Goal: Task Accomplishment & Management: Manage account settings

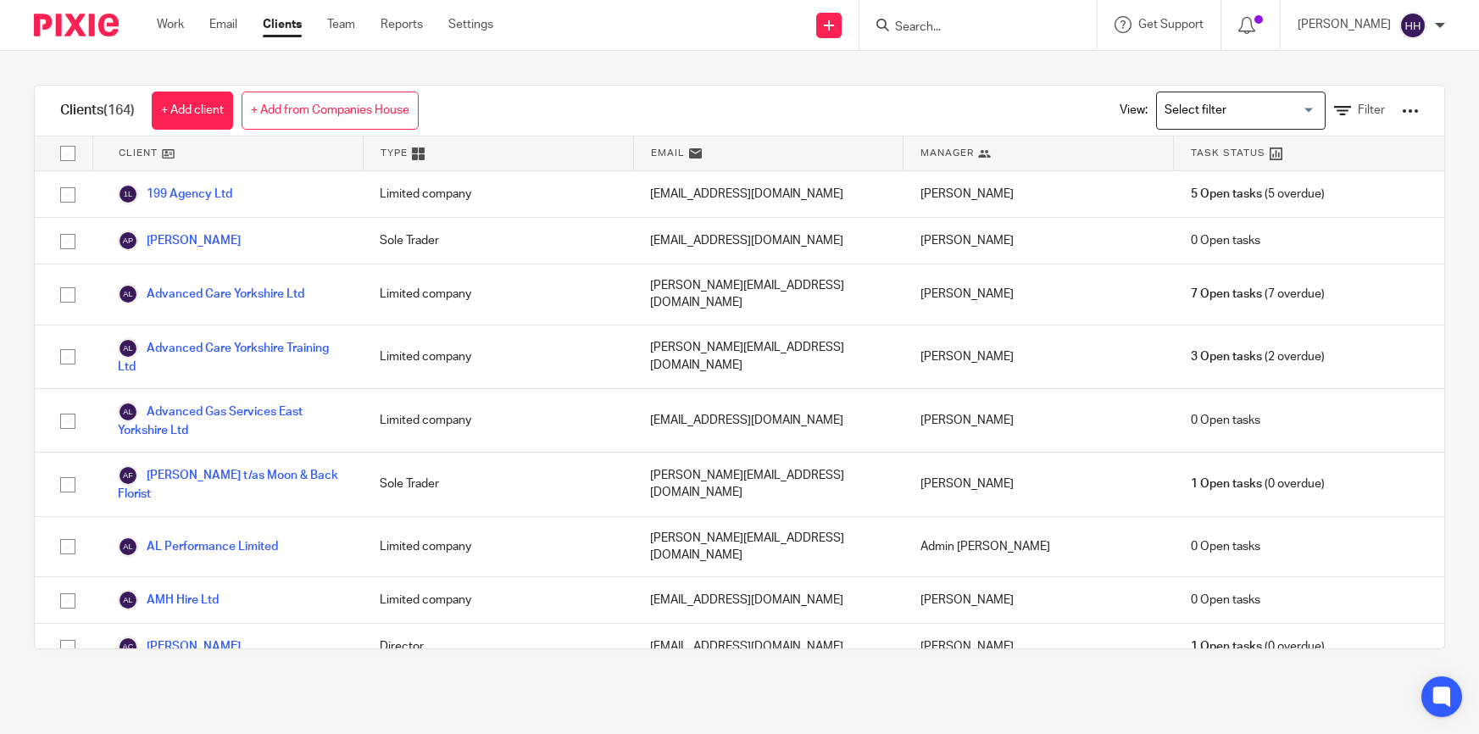
drag, startPoint x: 0, startPoint y: 0, endPoint x: 1014, endPoint y: 26, distance: 1014.2
click at [1014, 26] on input "Search" at bounding box center [969, 27] width 153 height 15
type input "cjs"
click button "submit" at bounding box center [0, 0] width 0 height 0
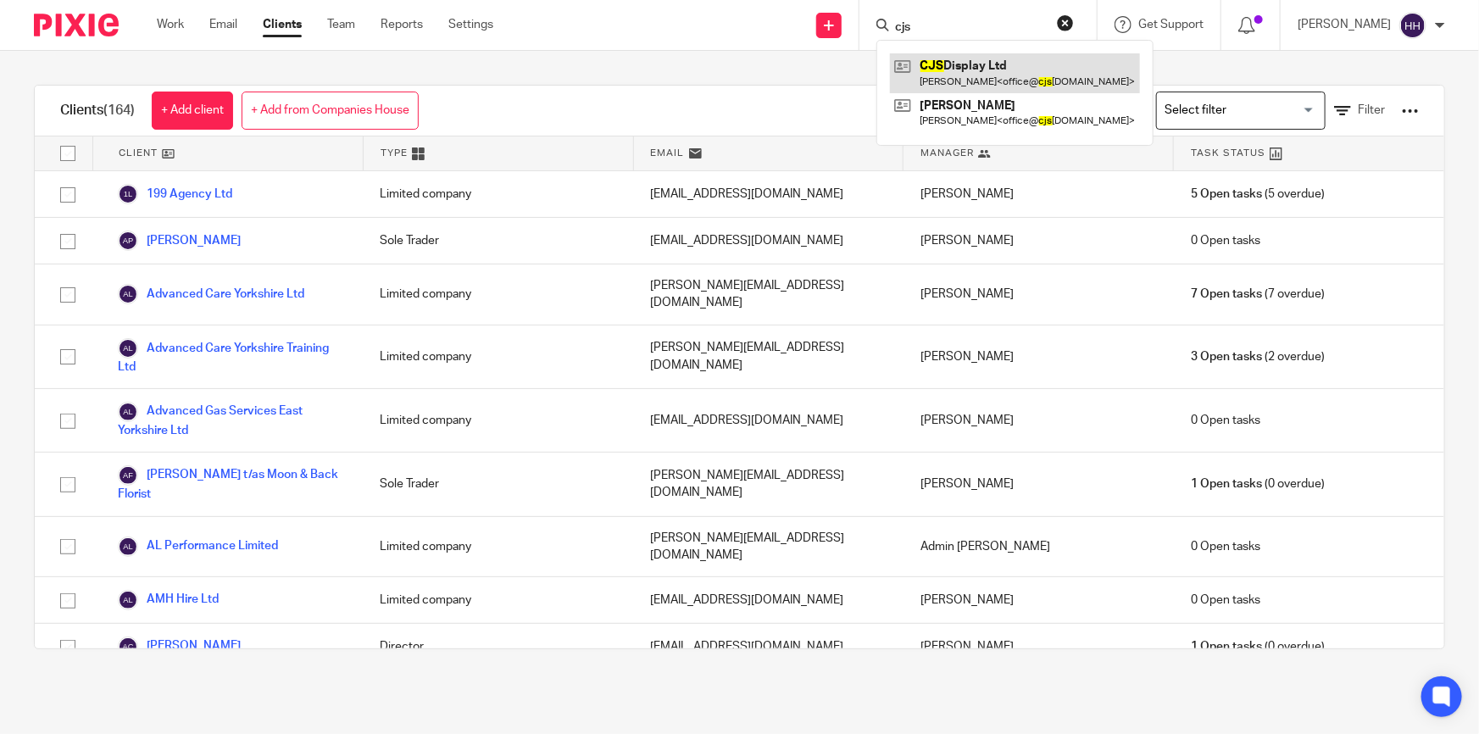
click at [1011, 67] on link at bounding box center [1015, 72] width 250 height 39
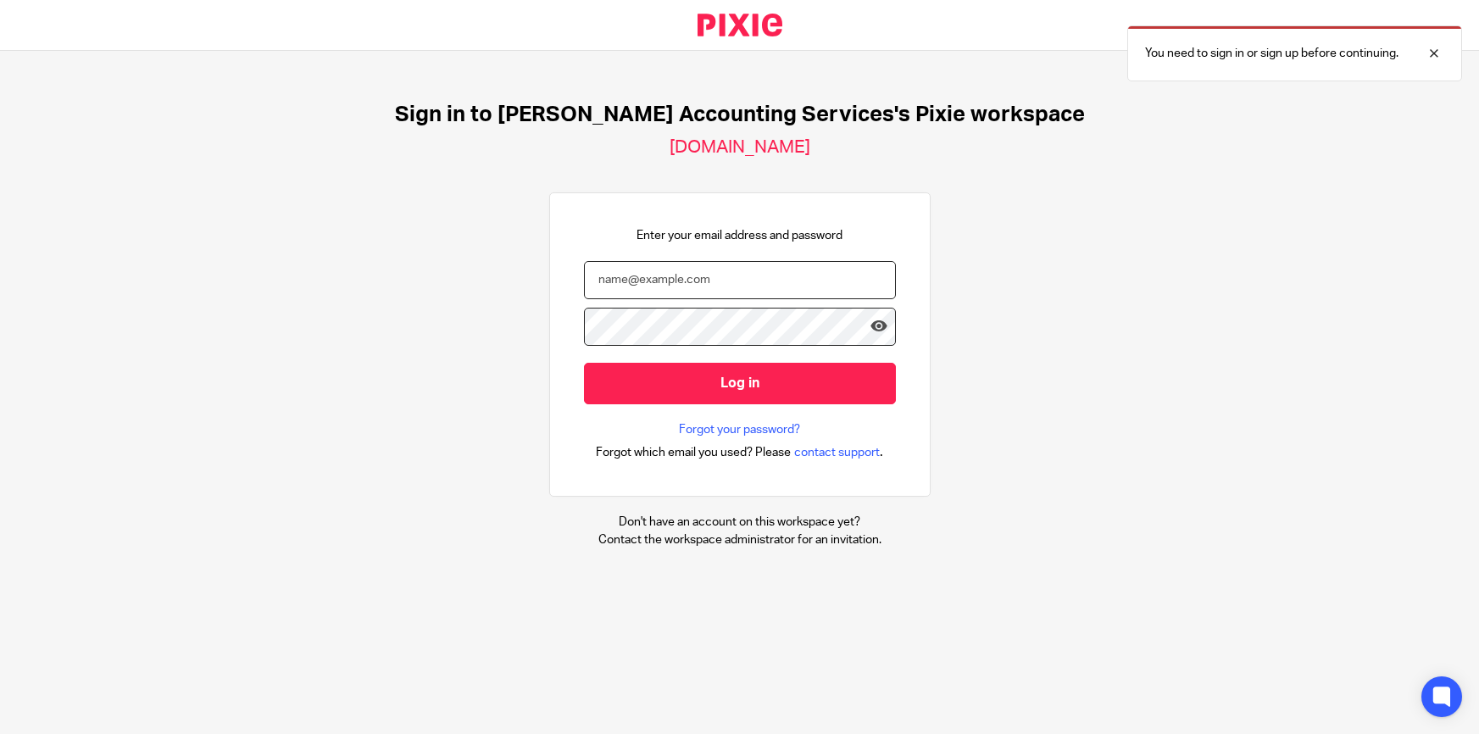
type input "[PERSON_NAME][EMAIL_ADDRESS][DOMAIN_NAME]"
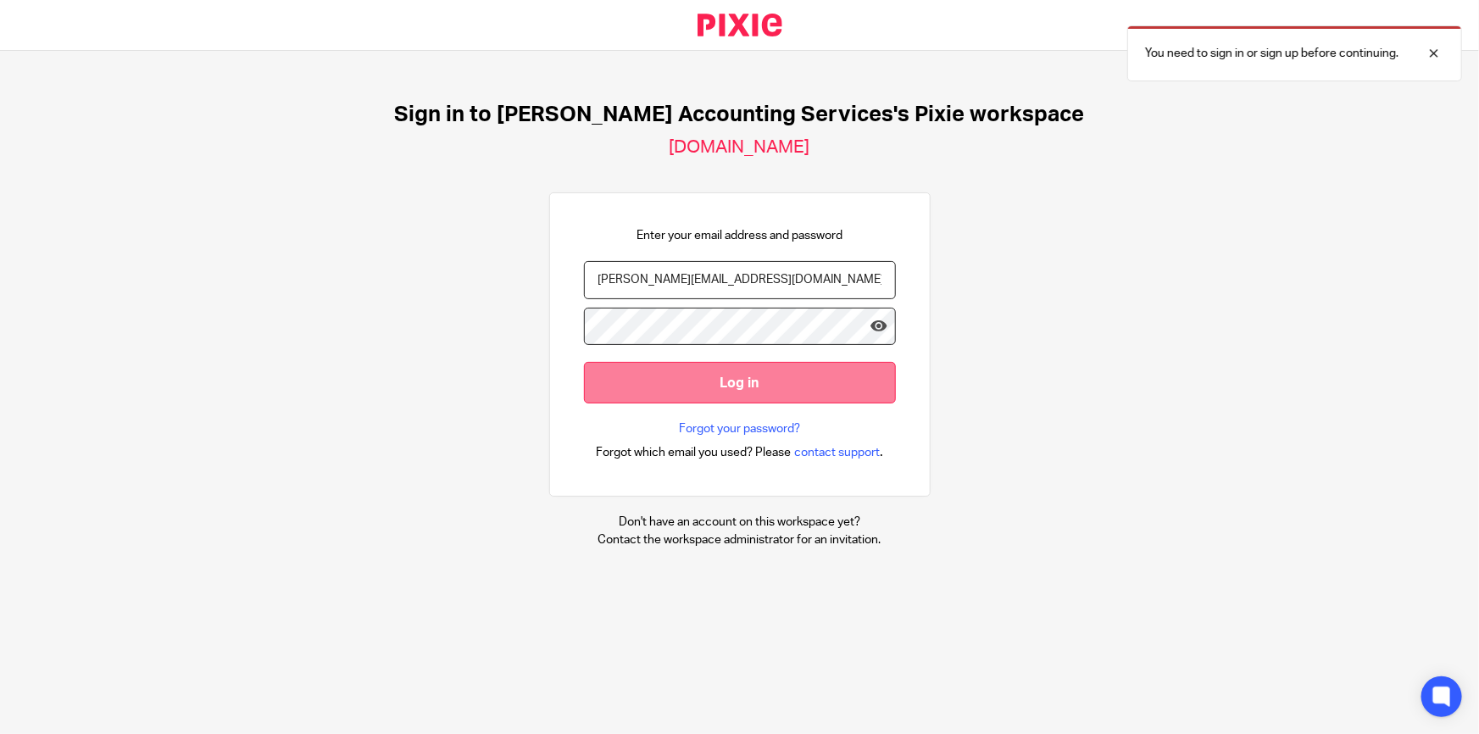
click at [734, 380] on input "Log in" at bounding box center [740, 383] width 312 height 42
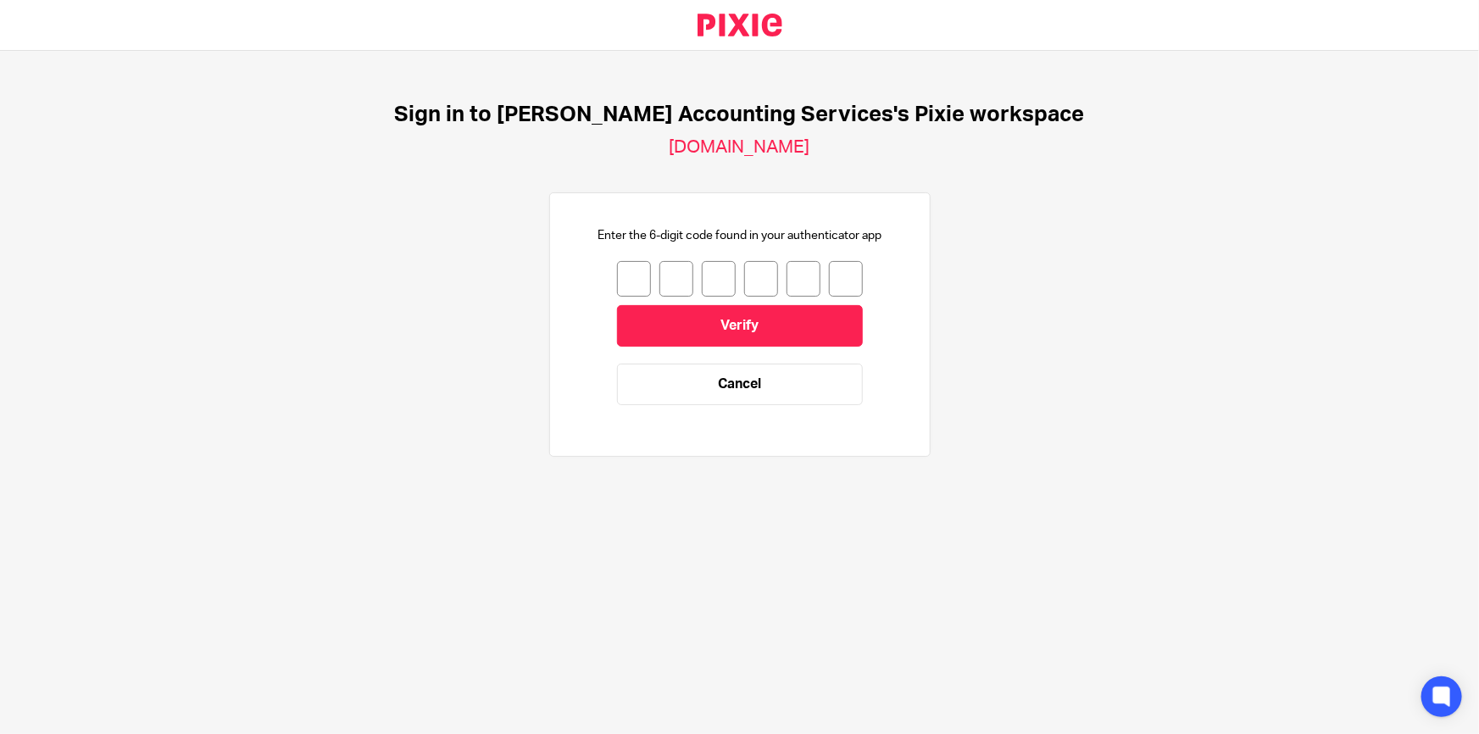
click at [636, 280] on input "number" at bounding box center [634, 279] width 34 height 36
type input "6"
type input "9"
type input "0"
type input "4"
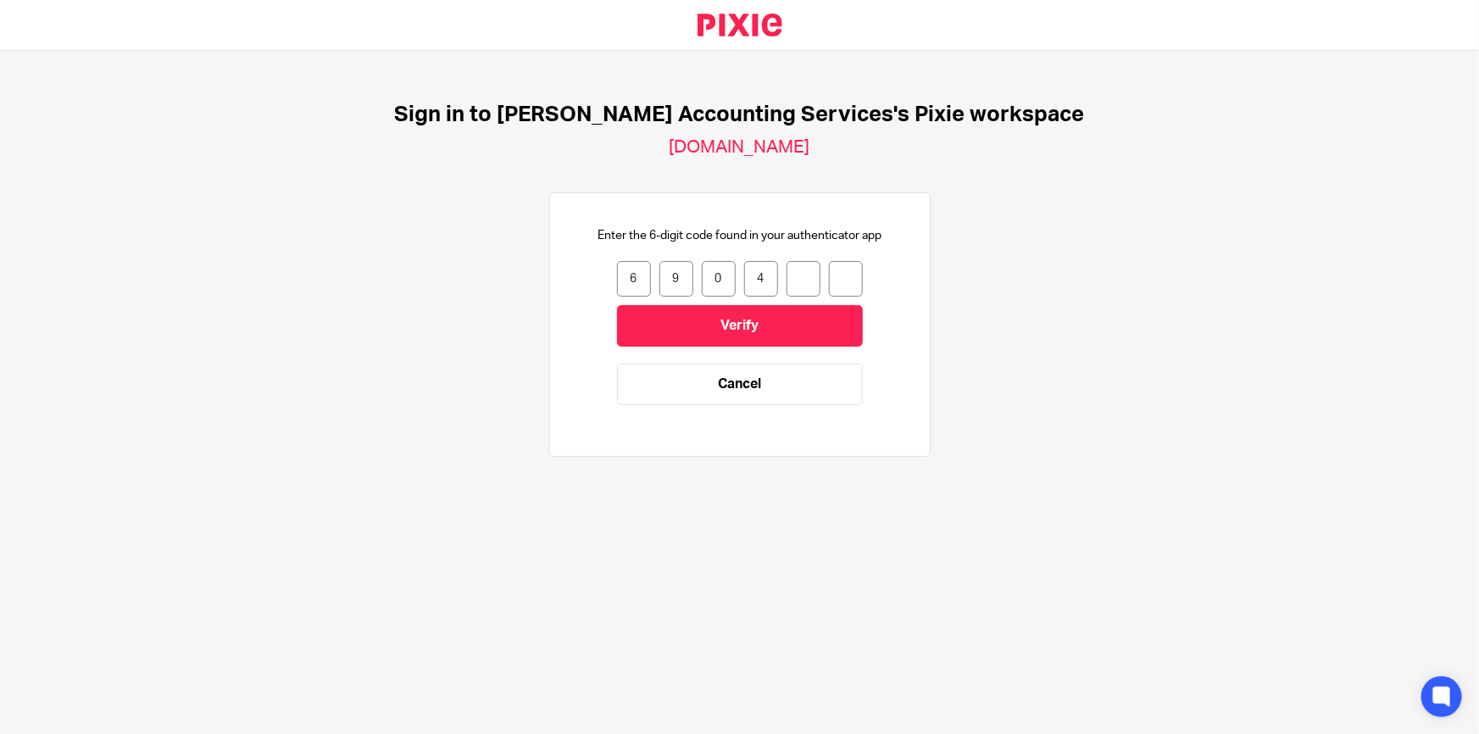
type input "6"
type input "1"
click at [685, 320] on input "Verify" at bounding box center [740, 326] width 246 height 42
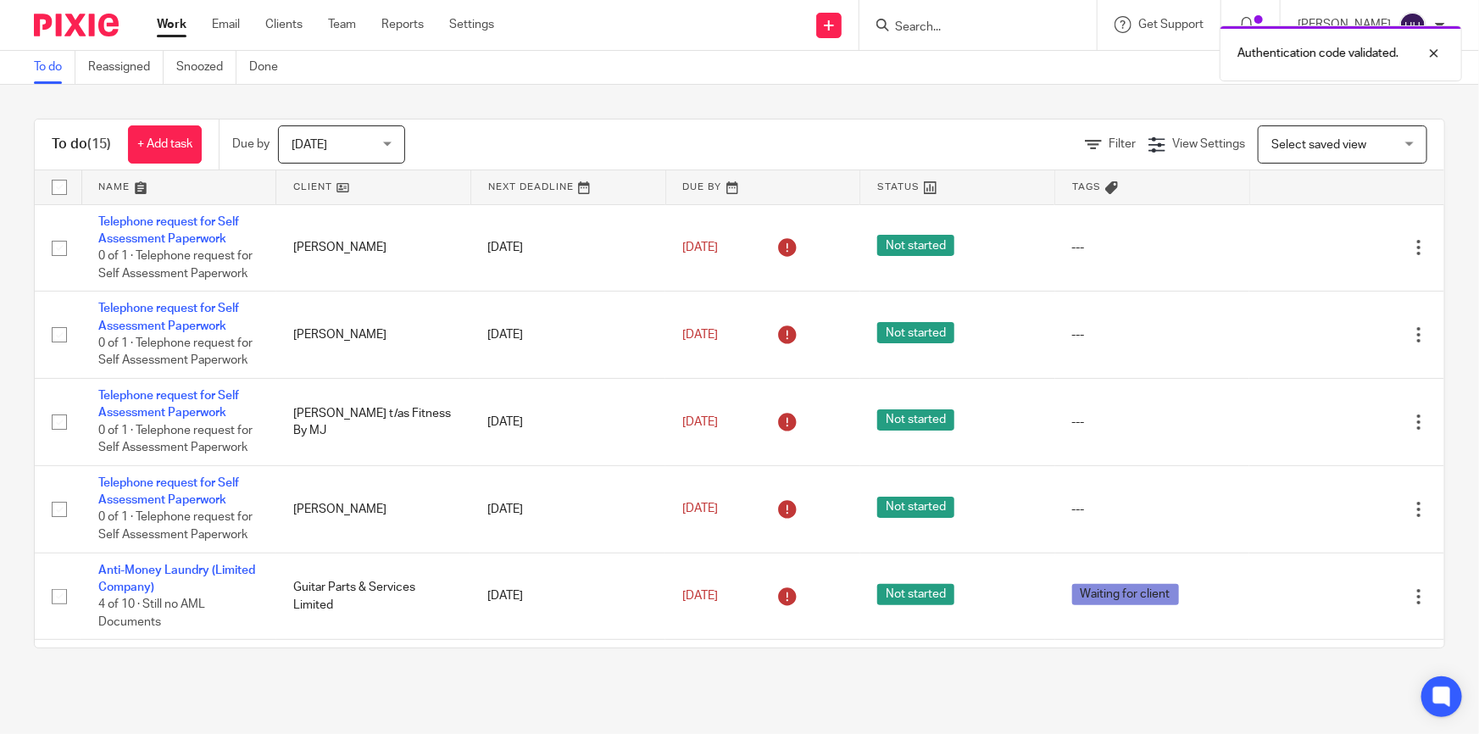
click at [982, 30] on div "Authentication code validated." at bounding box center [1101, 49] width 723 height 64
click at [981, 25] on div "Authentication code validated." at bounding box center [1101, 49] width 723 height 64
click at [1430, 52] on div at bounding box center [1422, 53] width 46 height 20
click at [971, 25] on input "Search" at bounding box center [969, 27] width 153 height 15
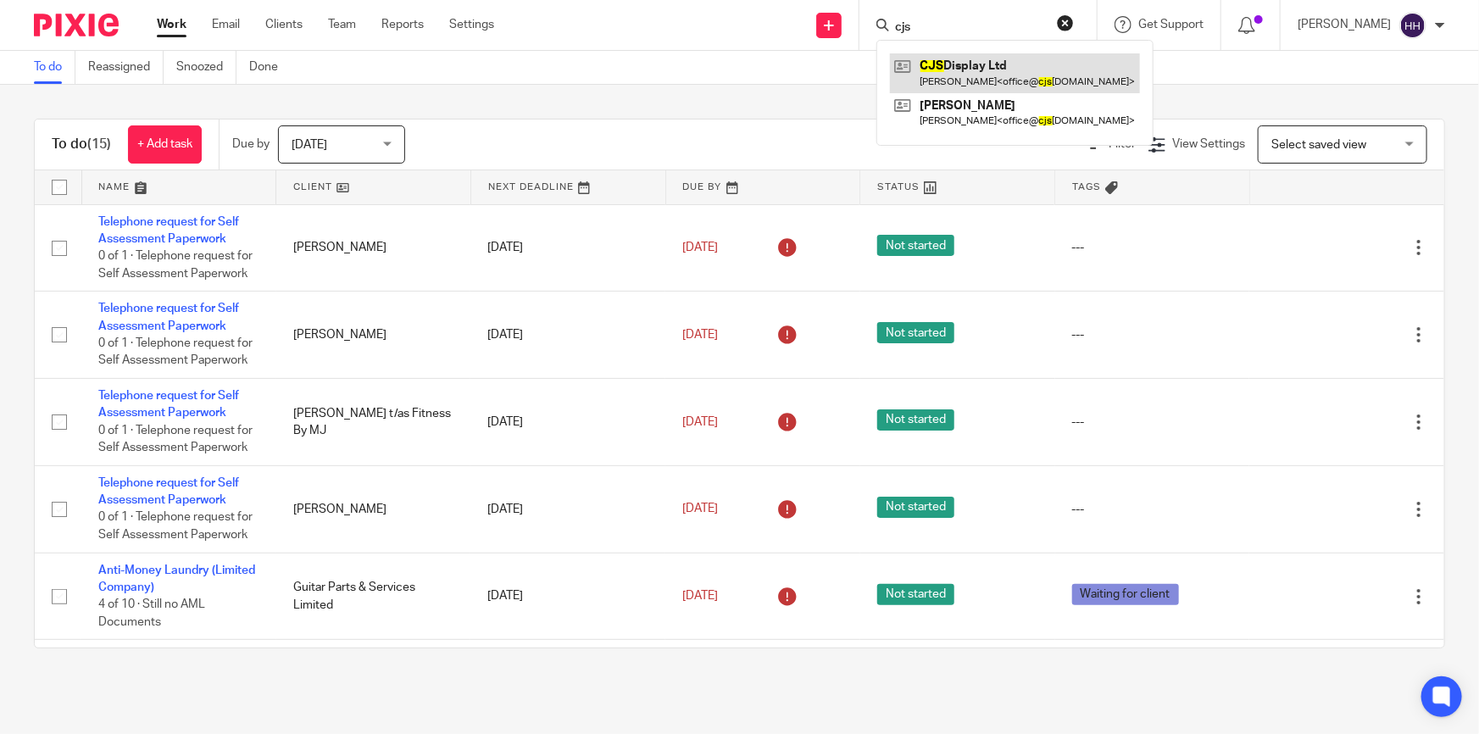
type input "cjs"
click at [966, 70] on link at bounding box center [1015, 72] width 250 height 39
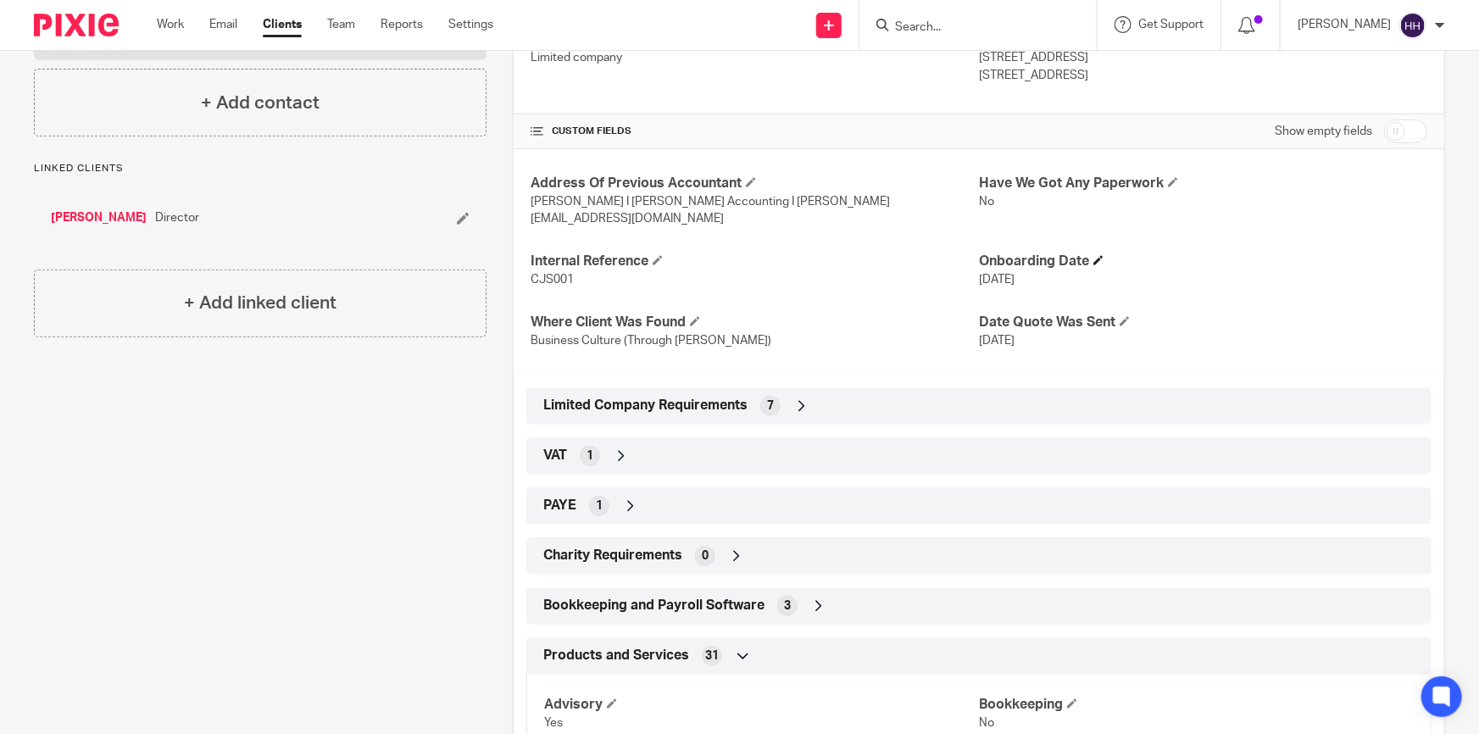
scroll to position [153, 0]
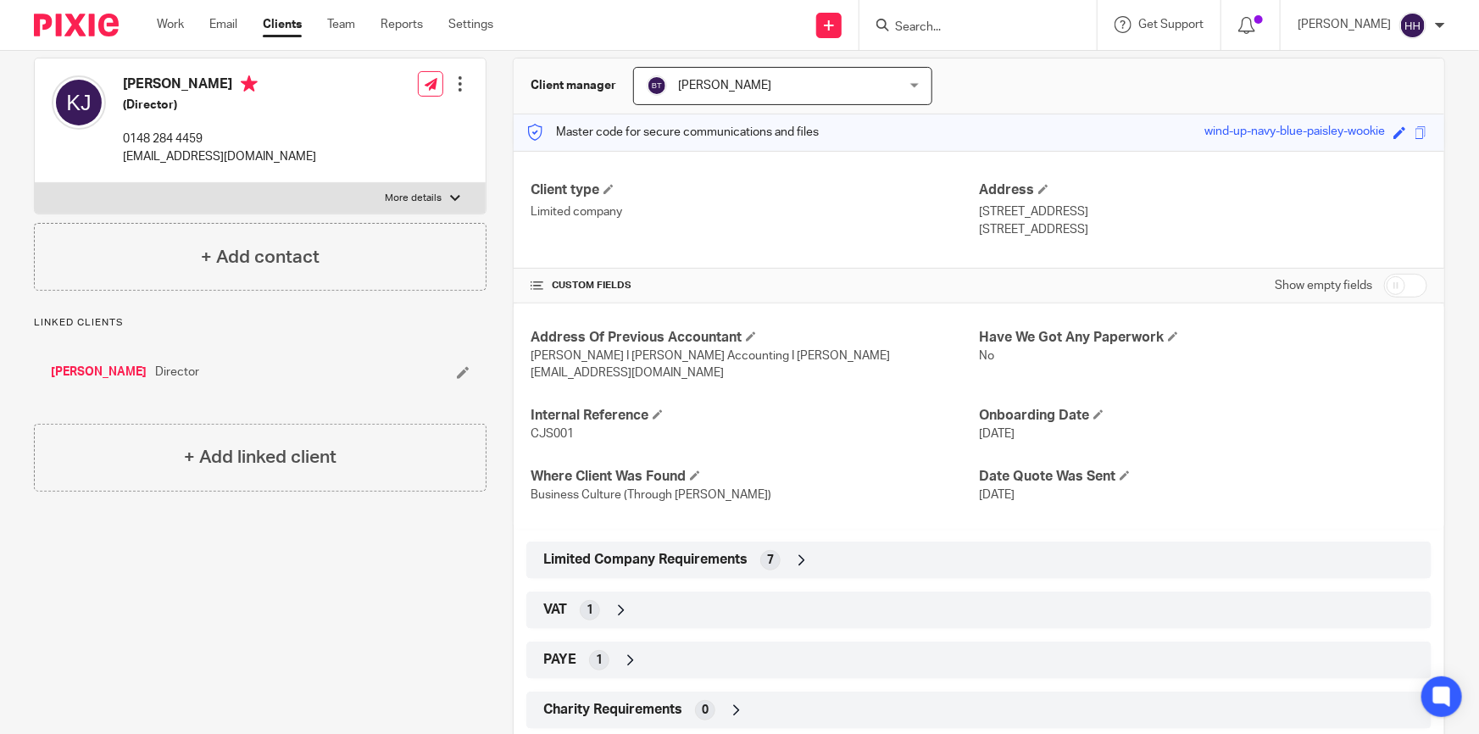
click at [1389, 287] on input "checkbox" at bounding box center [1405, 286] width 43 height 24
checkbox input "true"
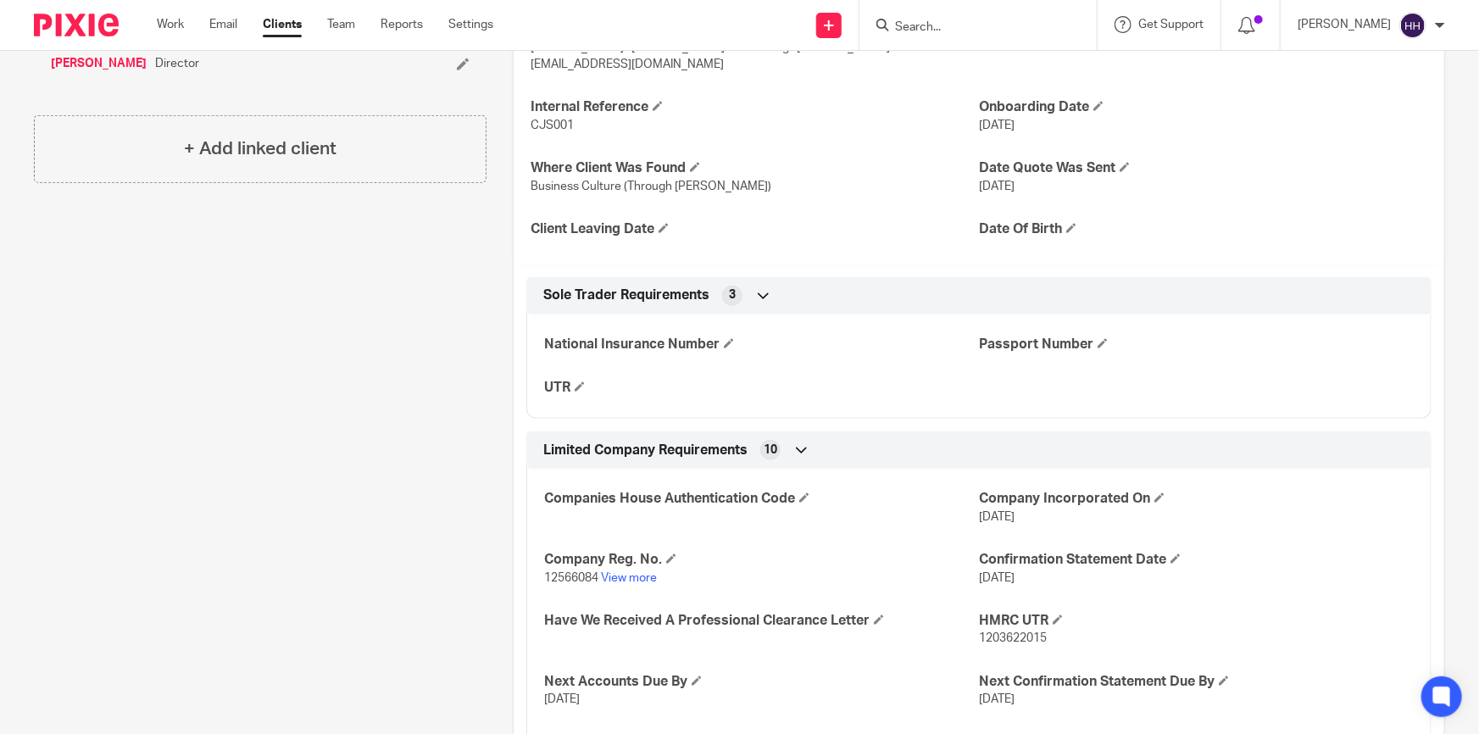
scroll to position [539, 0]
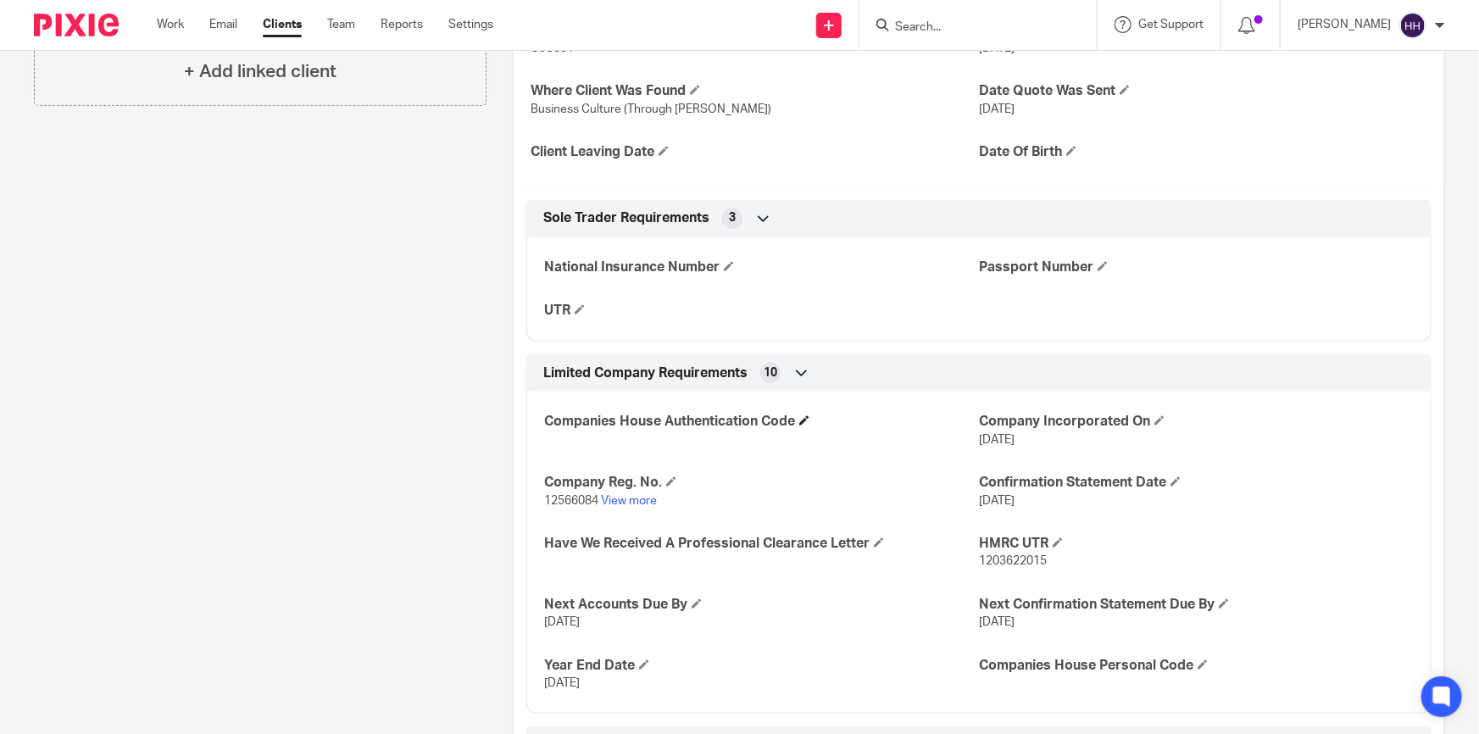
click at [813, 413] on h4 "Companies House Authentication Code" at bounding box center [761, 422] width 435 height 18
click at [804, 415] on span at bounding box center [804, 420] width 10 height 10
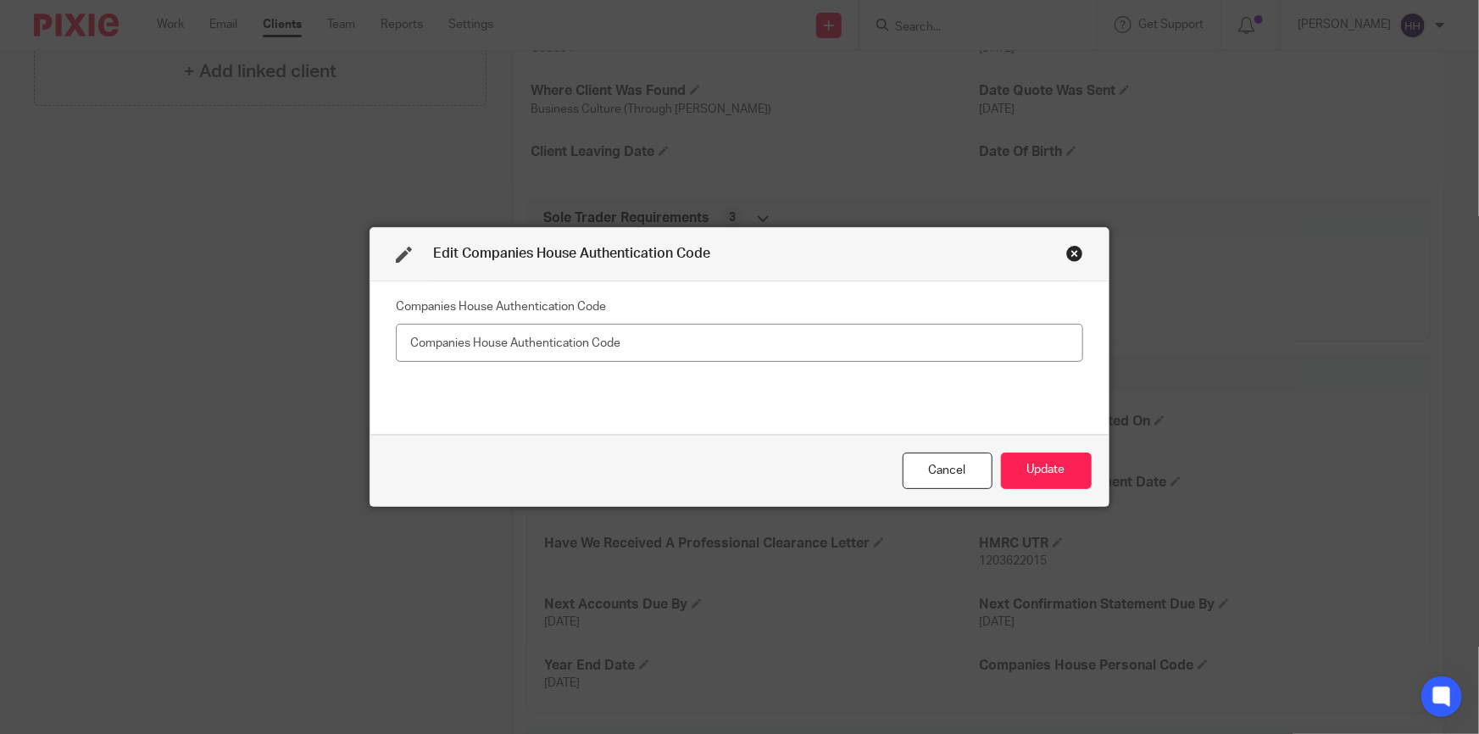
type input "f"
type input "F4DDXU"
click at [1044, 472] on button "Update" at bounding box center [1046, 471] width 91 height 36
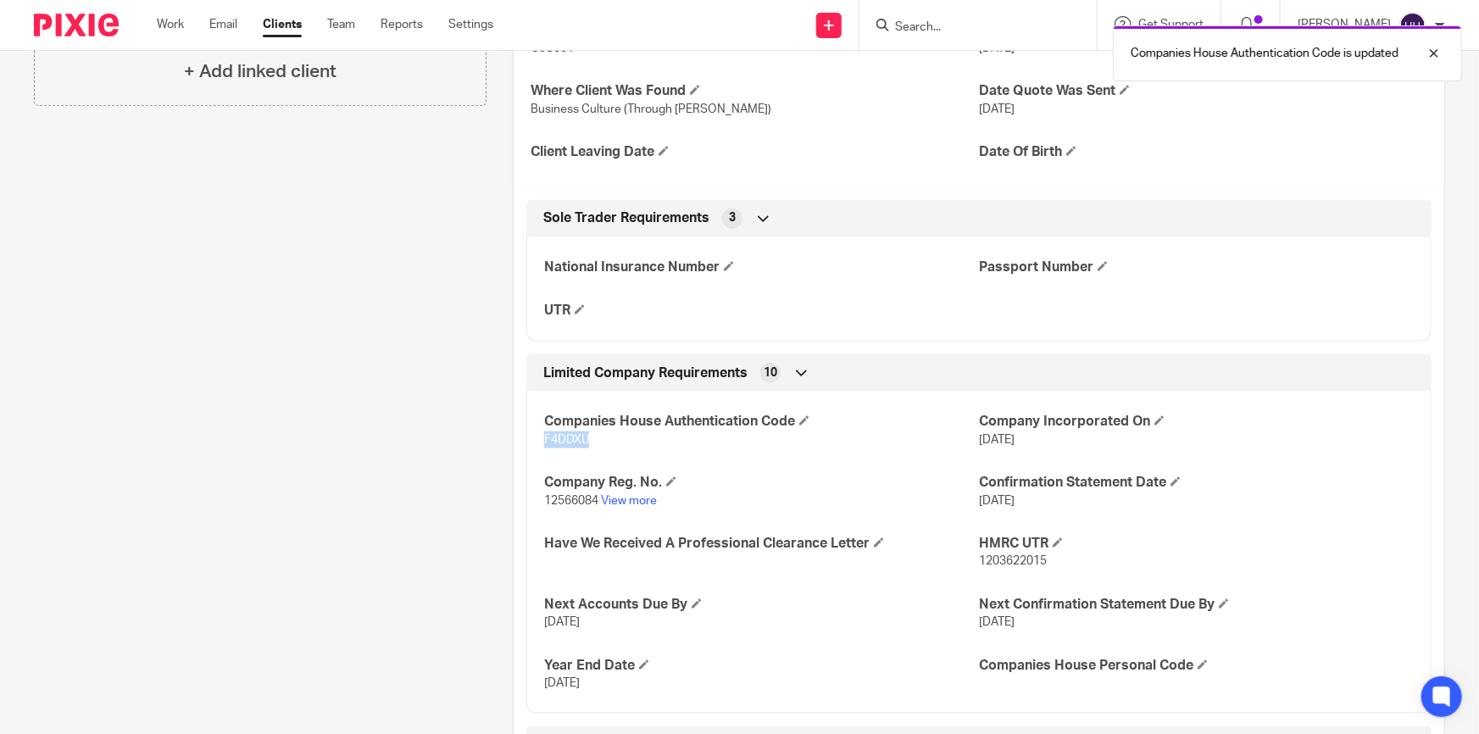
drag, startPoint x: 593, startPoint y: 423, endPoint x: 529, endPoint y: 423, distance: 64.4
click at [529, 423] on div "Companies House Authentication Code F4DDXU Company Incorporated On 21 Apr 2020 …" at bounding box center [978, 546] width 905 height 335
copy span "F4DDXU"
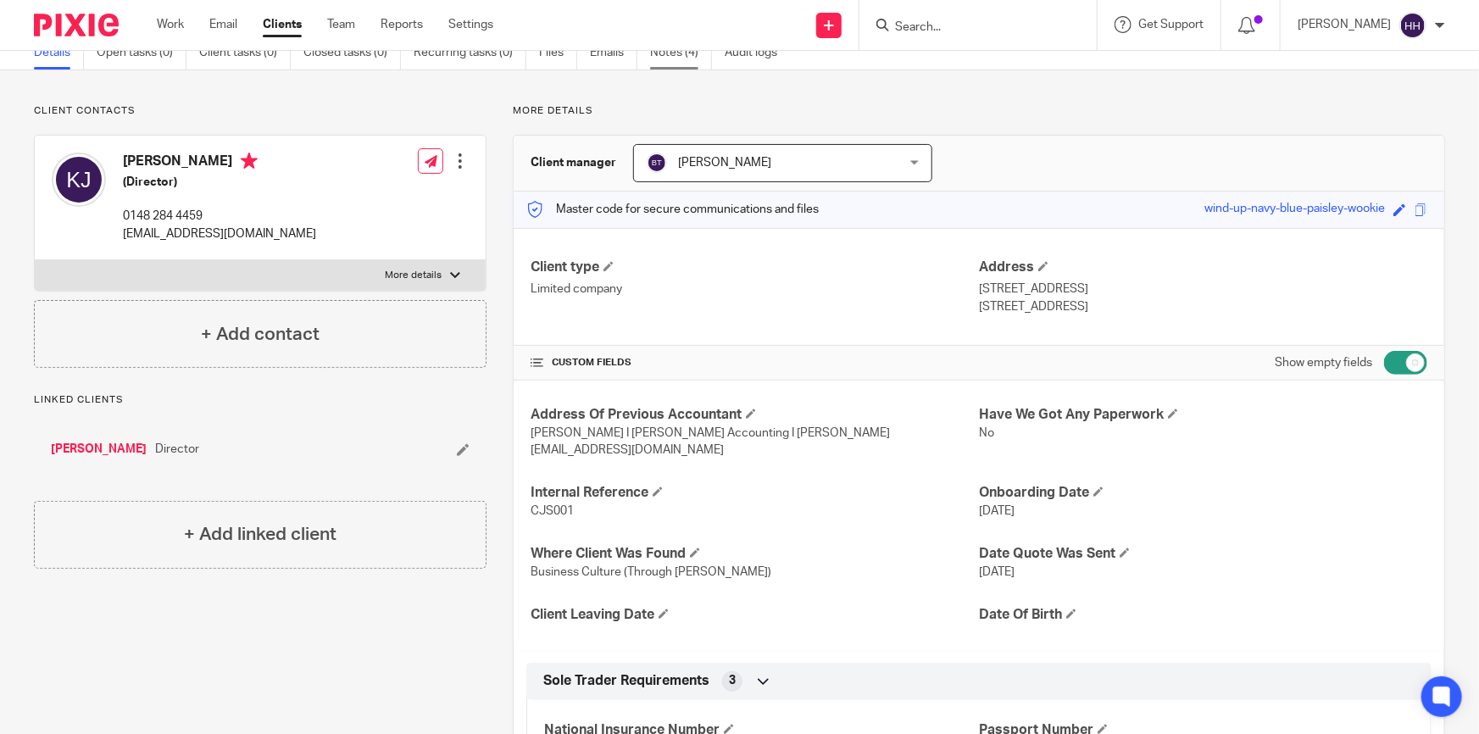
scroll to position [0, 0]
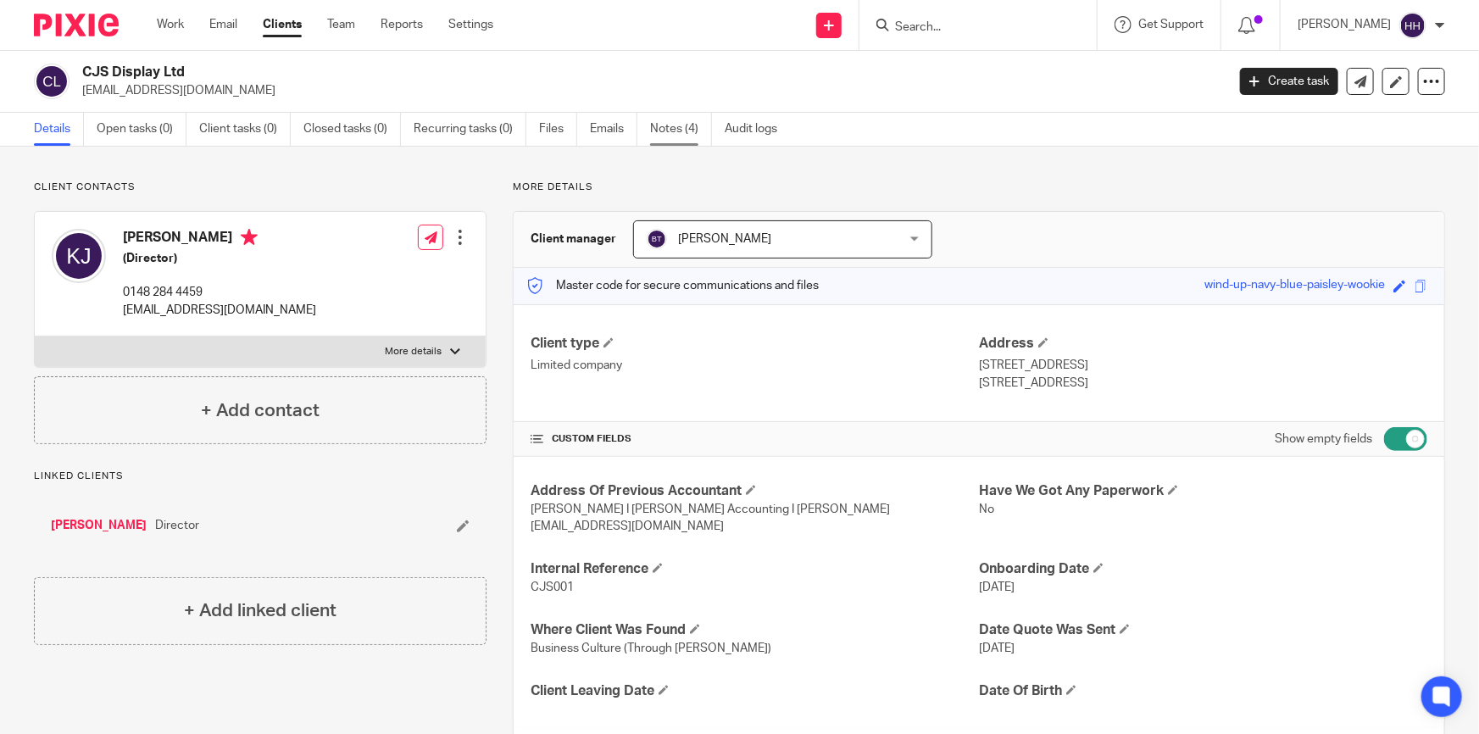
click at [697, 126] on link "Notes (4)" at bounding box center [681, 129] width 62 height 33
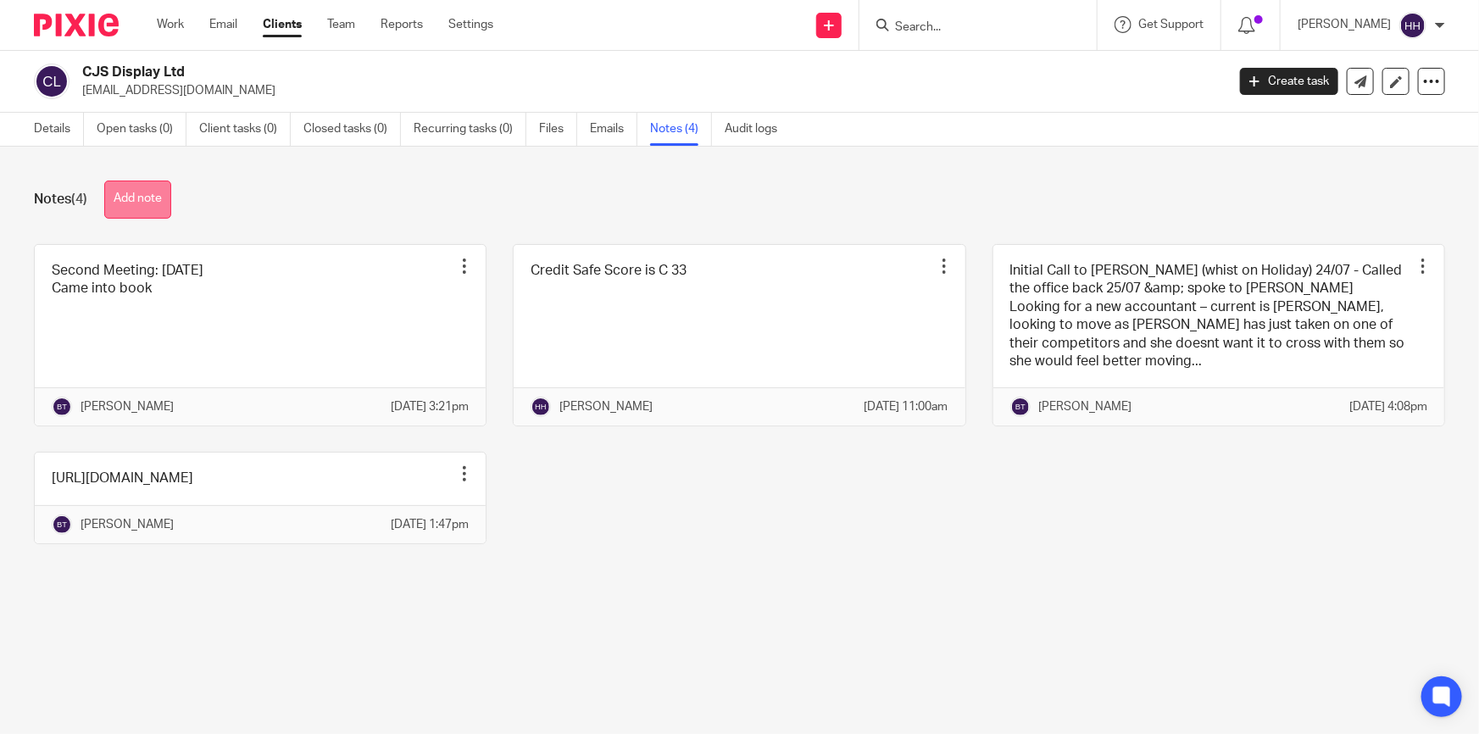
click at [152, 203] on button "Add note" at bounding box center [137, 200] width 67 height 38
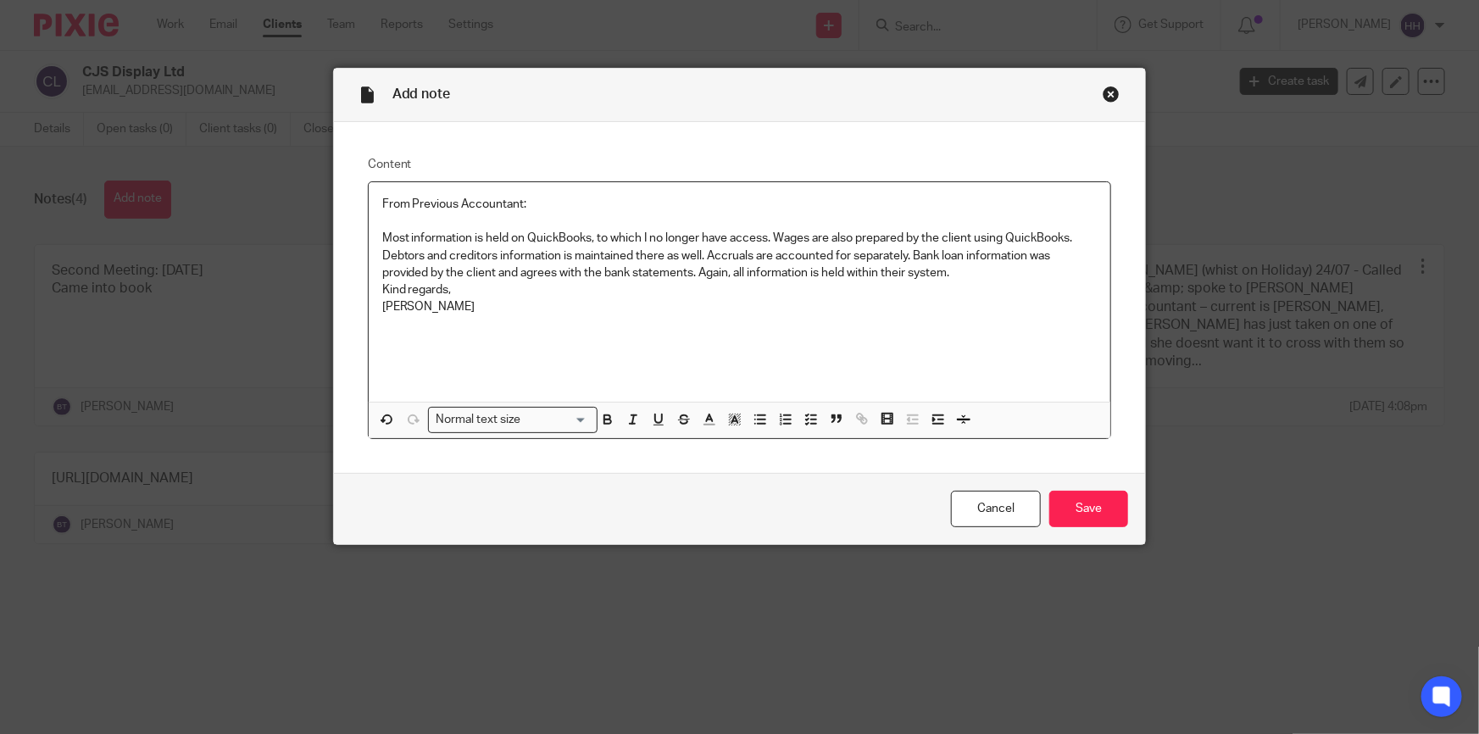
click at [382, 288] on p "Kind regards, [PERSON_NAME]" at bounding box center [739, 298] width 715 height 35
click at [1073, 493] on input "Save" at bounding box center [1088, 509] width 79 height 36
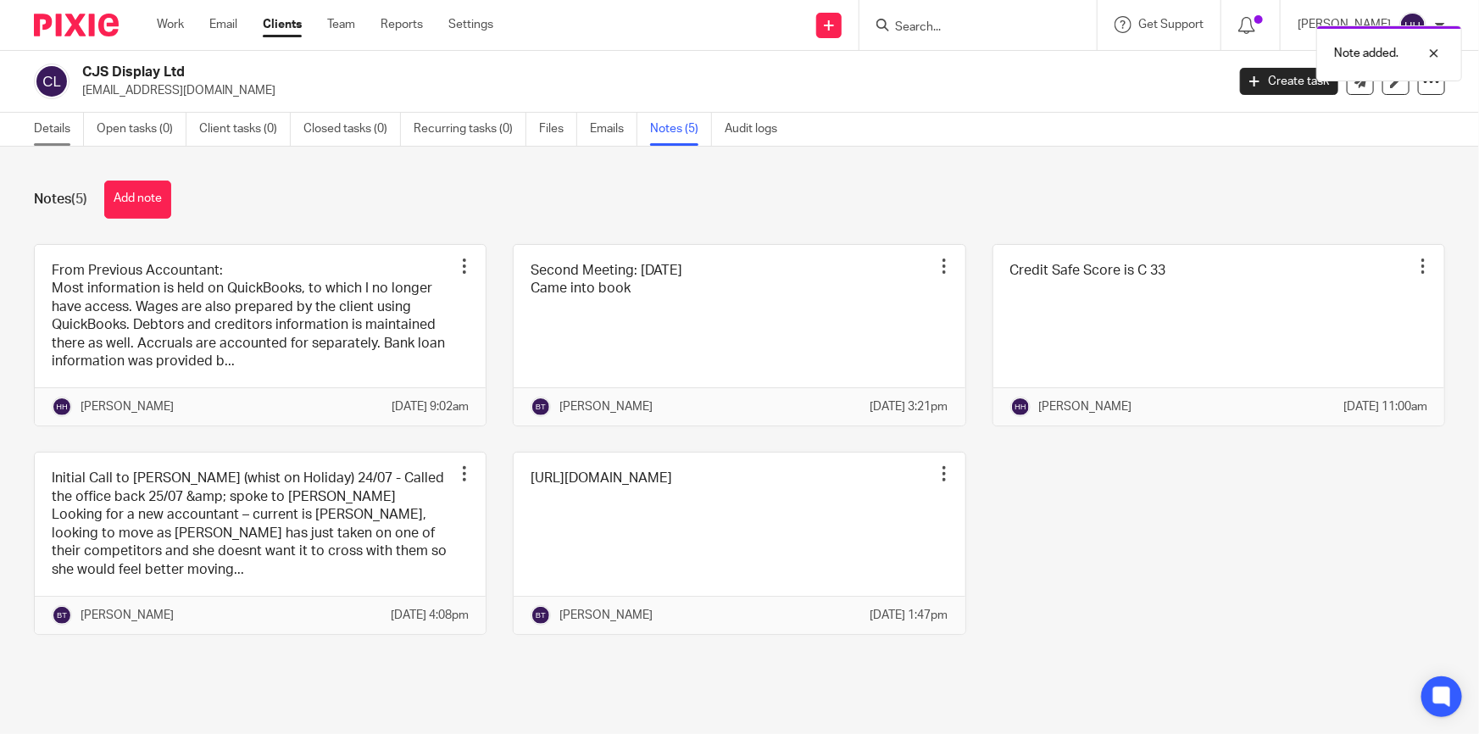
click at [56, 127] on link "Details" at bounding box center [59, 129] width 50 height 33
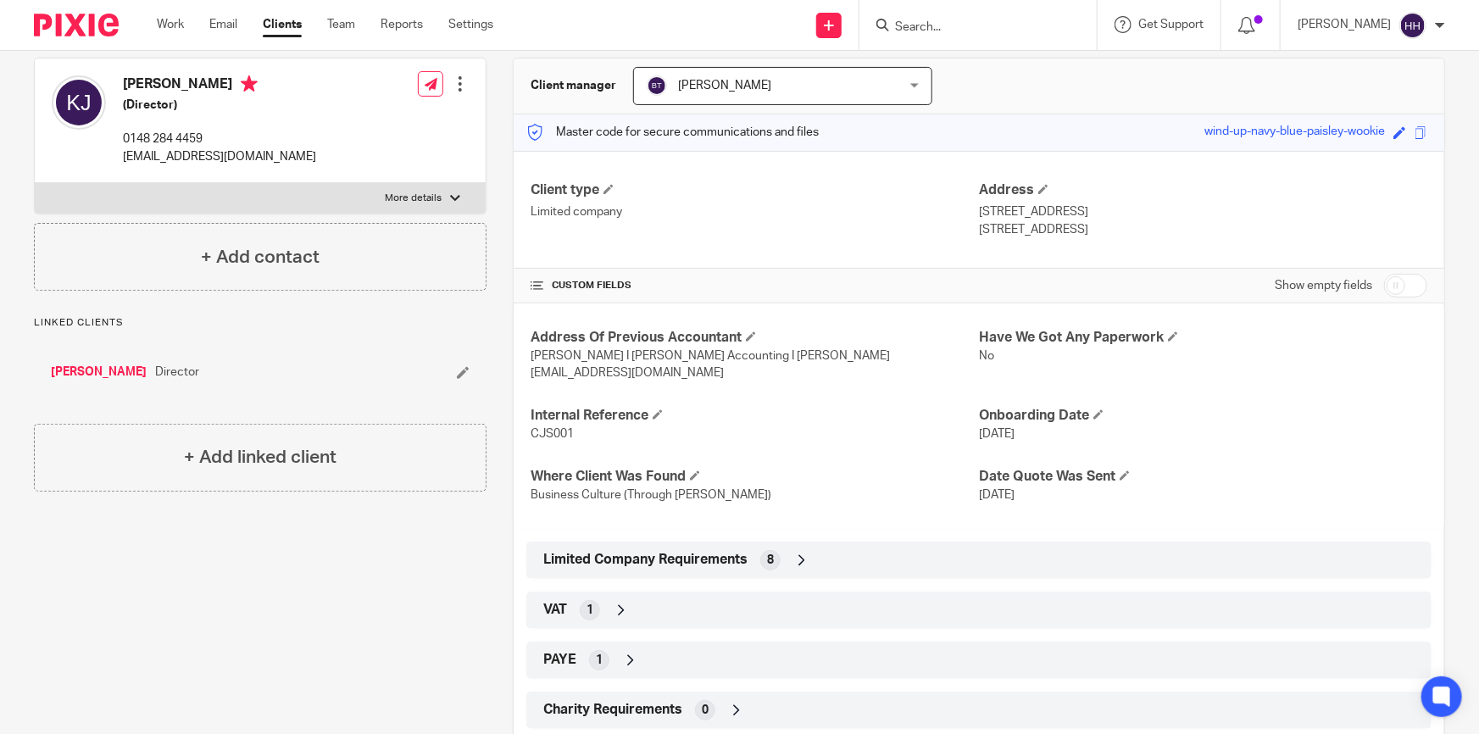
scroll to position [231, 0]
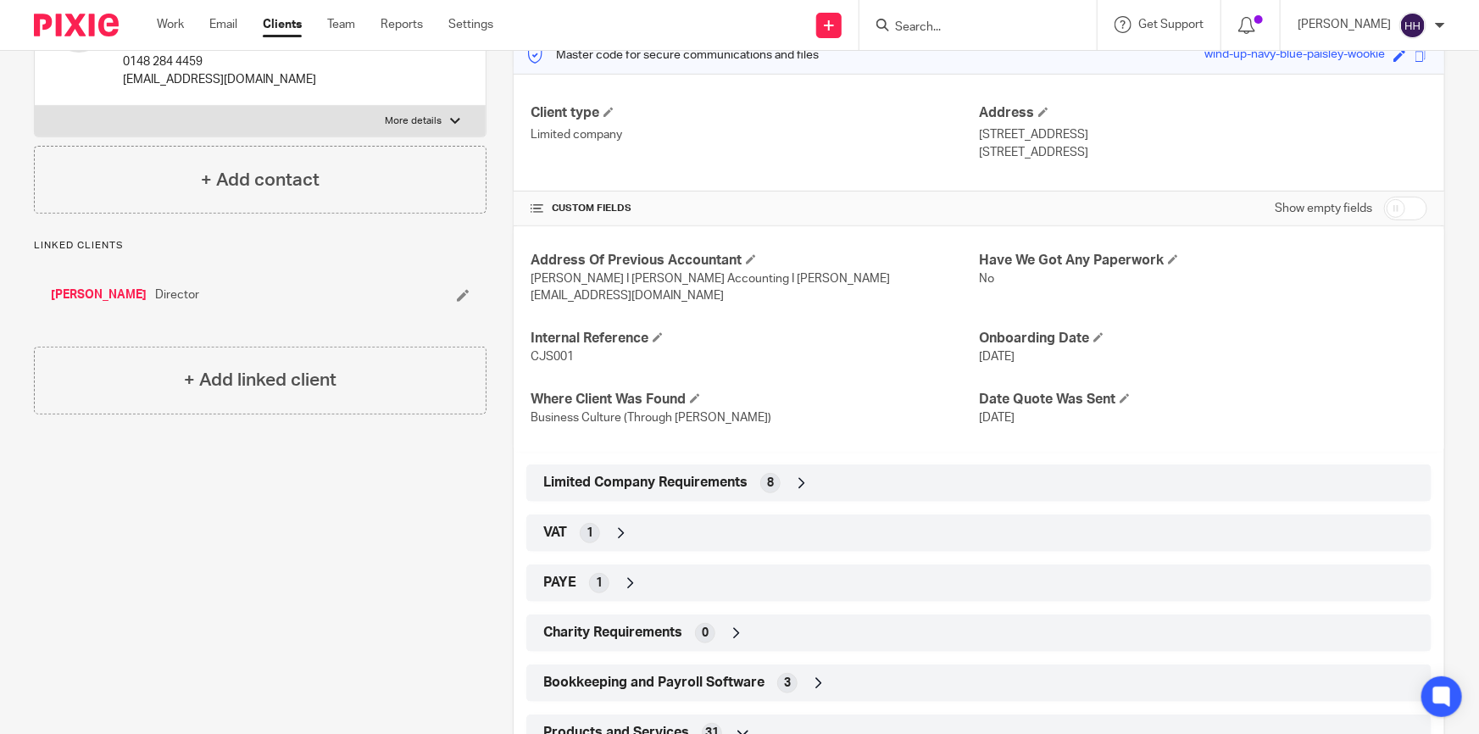
click at [798, 475] on icon at bounding box center [801, 483] width 17 height 17
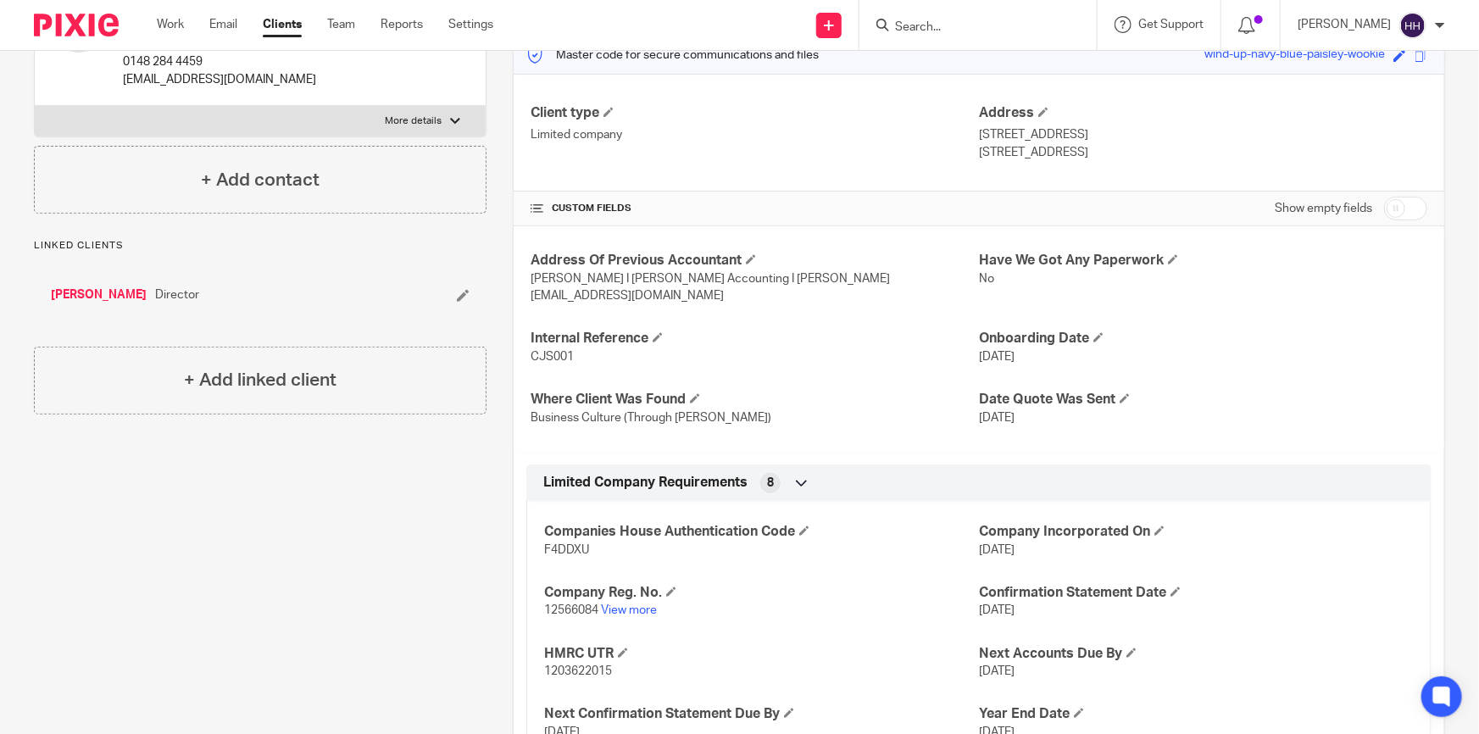
scroll to position [385, 0]
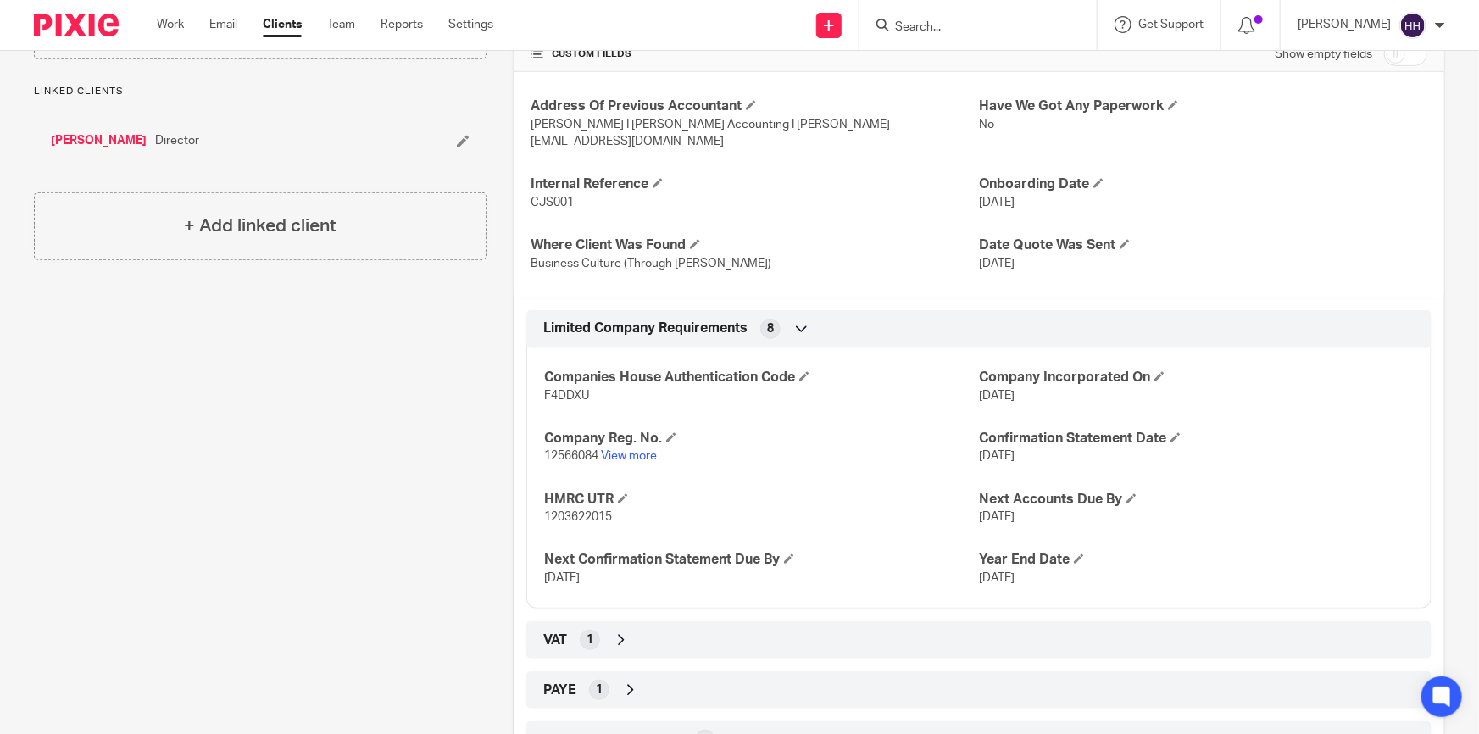
click at [811, 314] on div "Limited Company Requirements 8" at bounding box center [979, 328] width 880 height 29
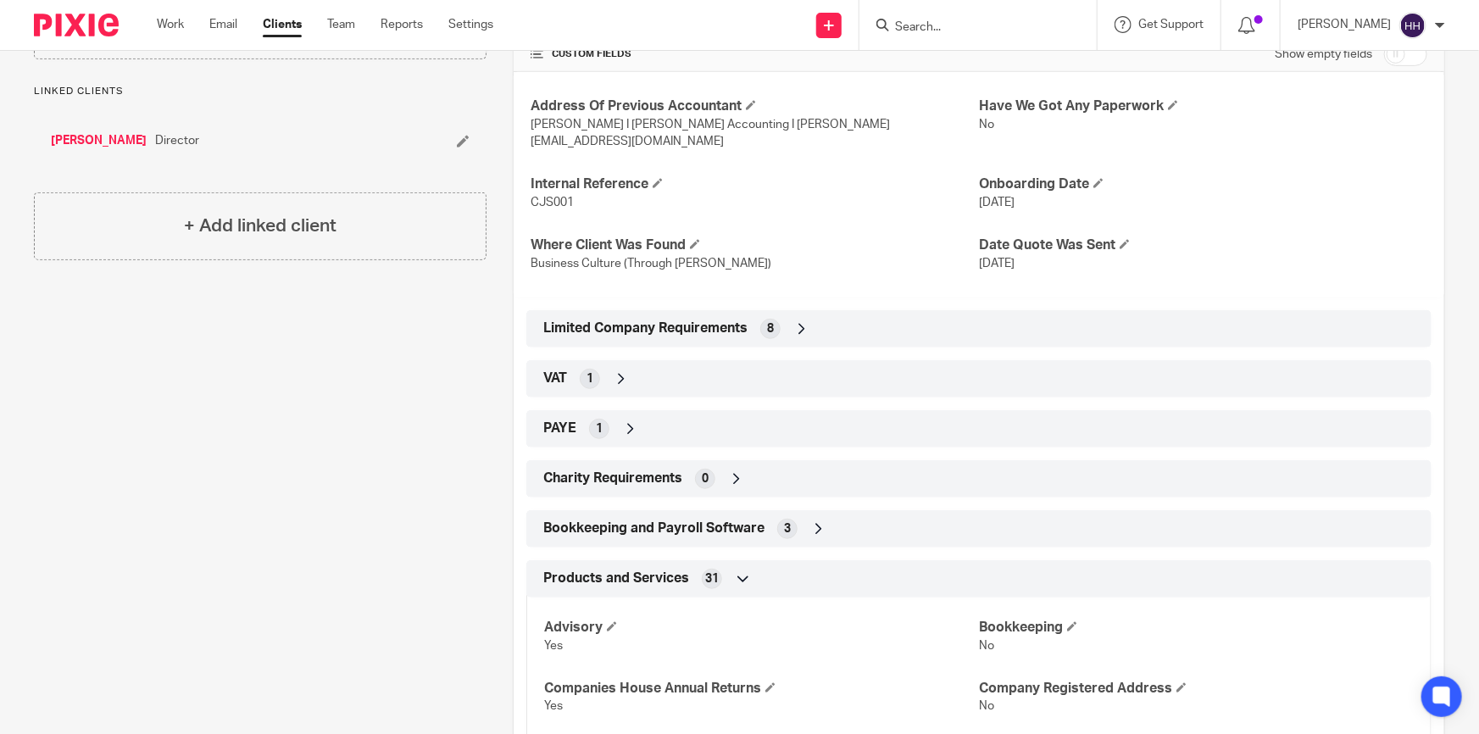
scroll to position [0, 0]
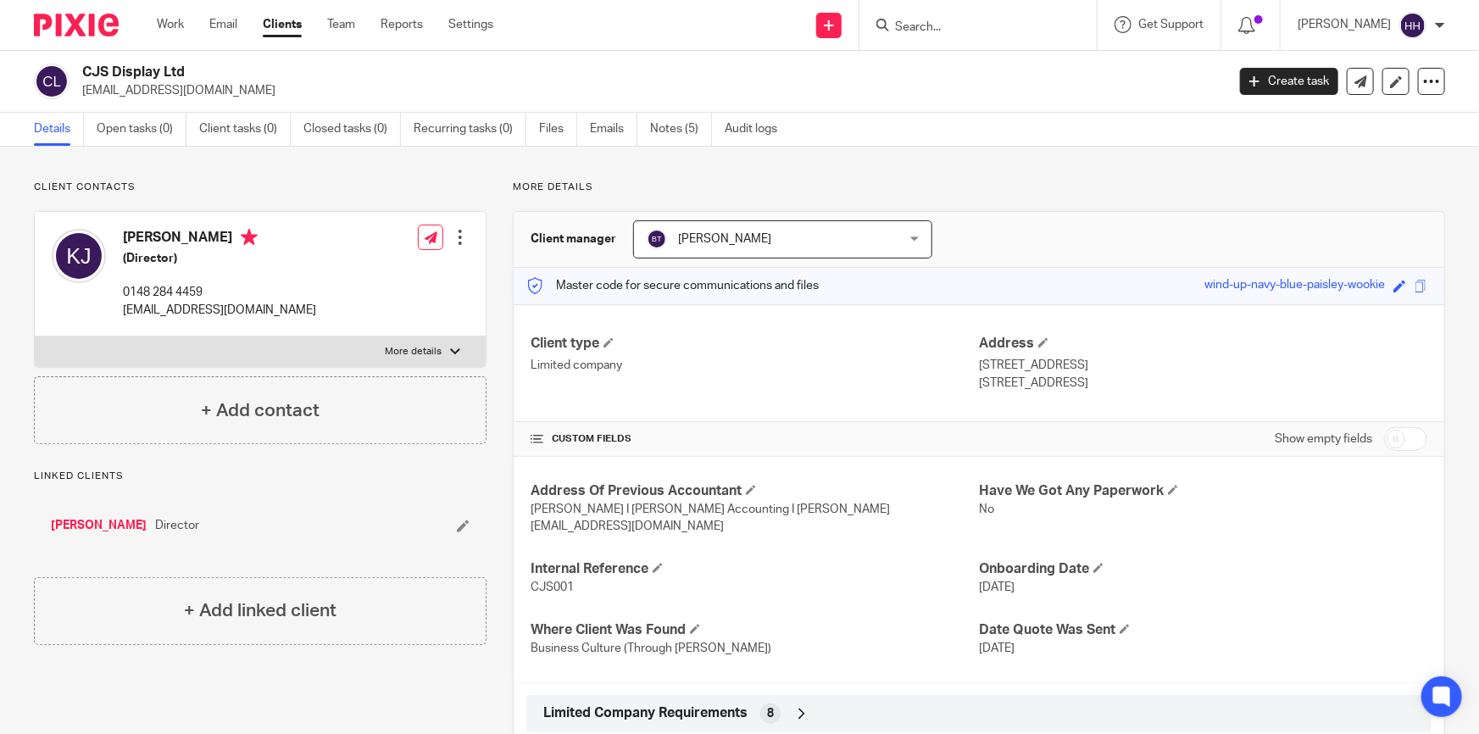
click at [285, 19] on link "Clients" at bounding box center [282, 24] width 39 height 17
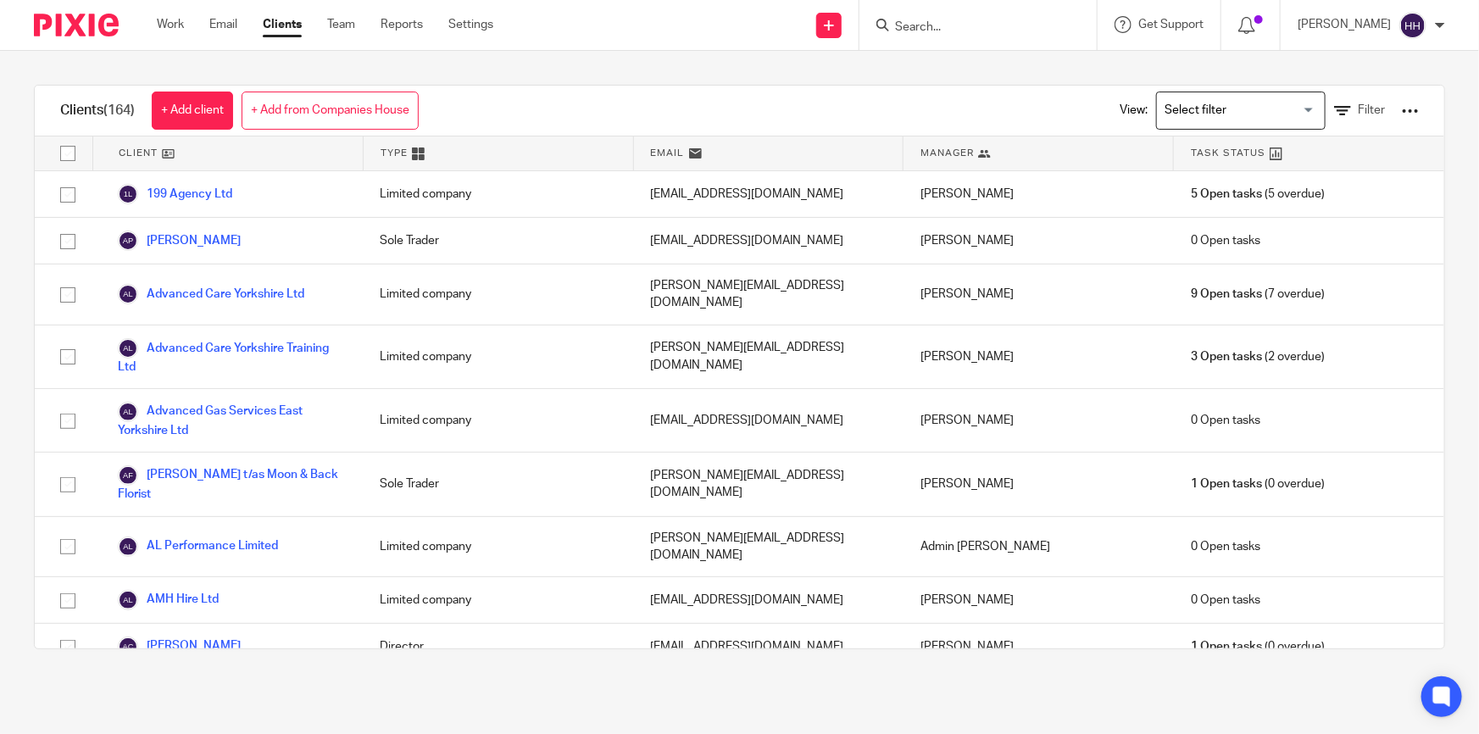
click at [984, 25] on input "Search" at bounding box center [969, 27] width 153 height 15
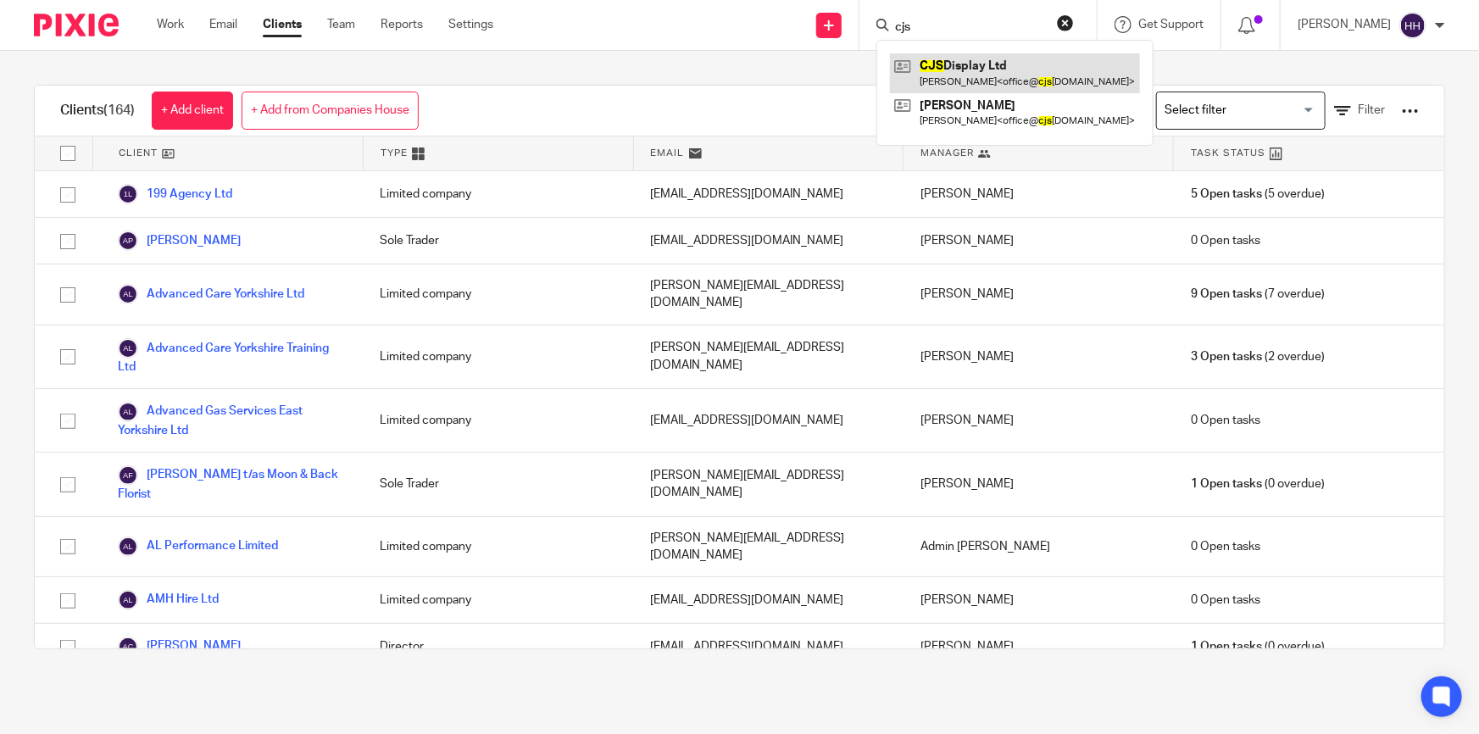
type input "cjs"
click at [968, 53] on link at bounding box center [1015, 72] width 250 height 39
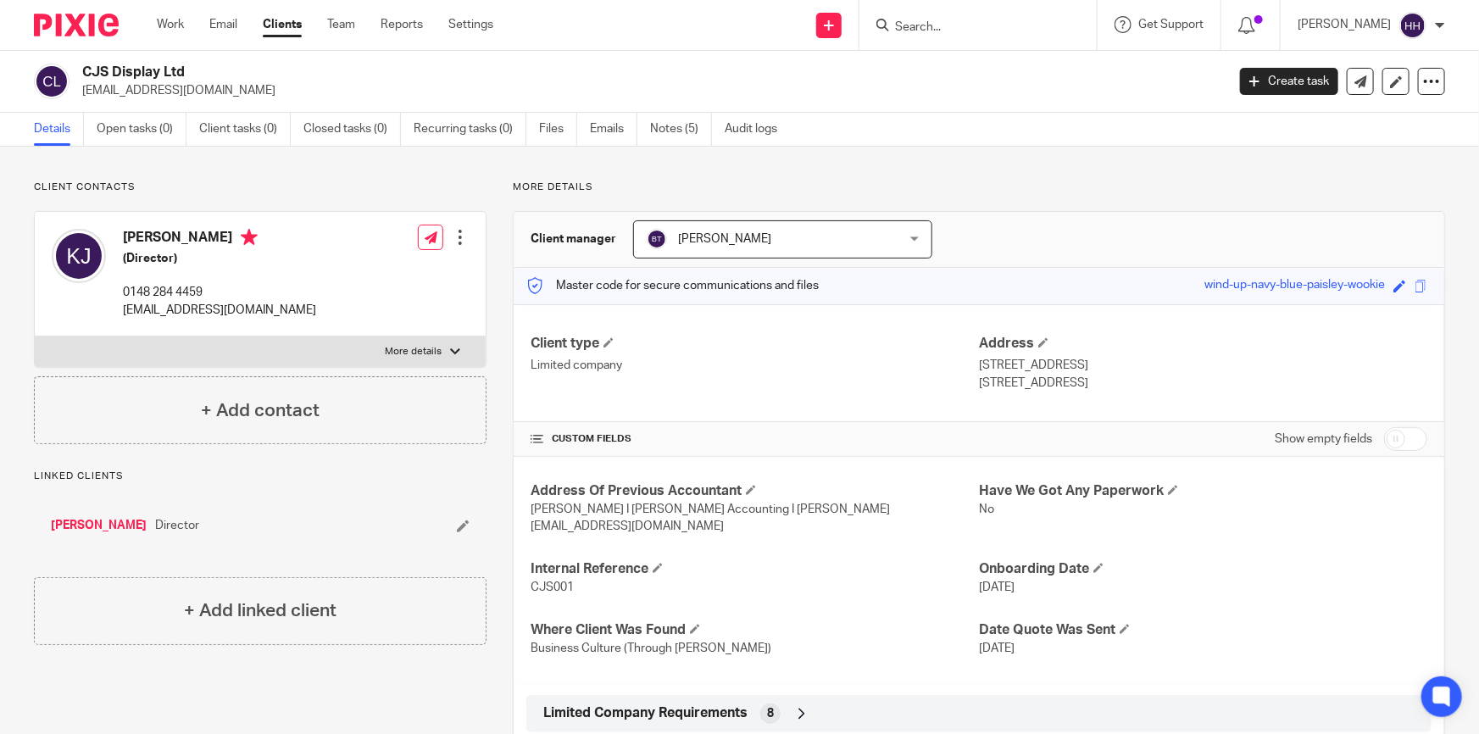
click at [666, 127] on link "Notes (5)" at bounding box center [681, 129] width 62 height 33
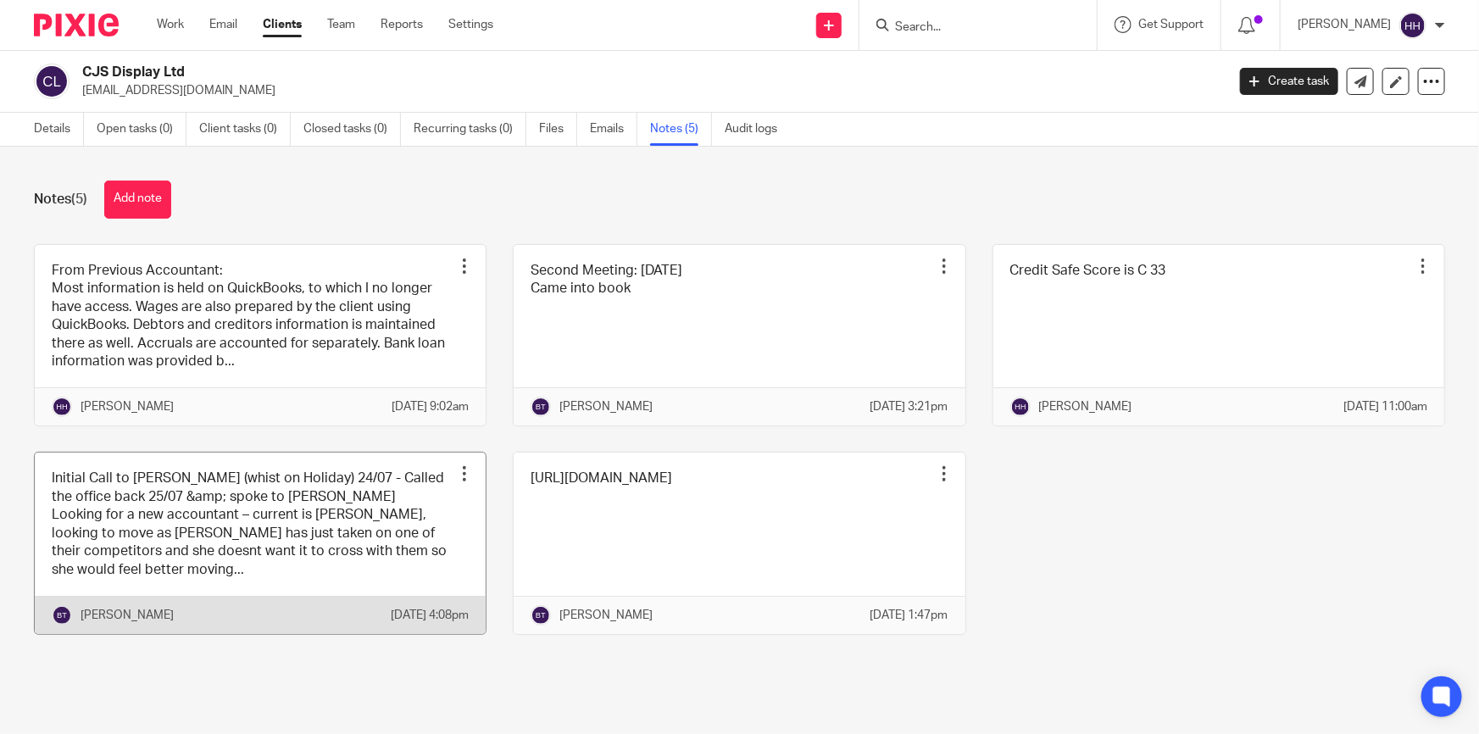
click at [390, 537] on link at bounding box center [260, 543] width 451 height 181
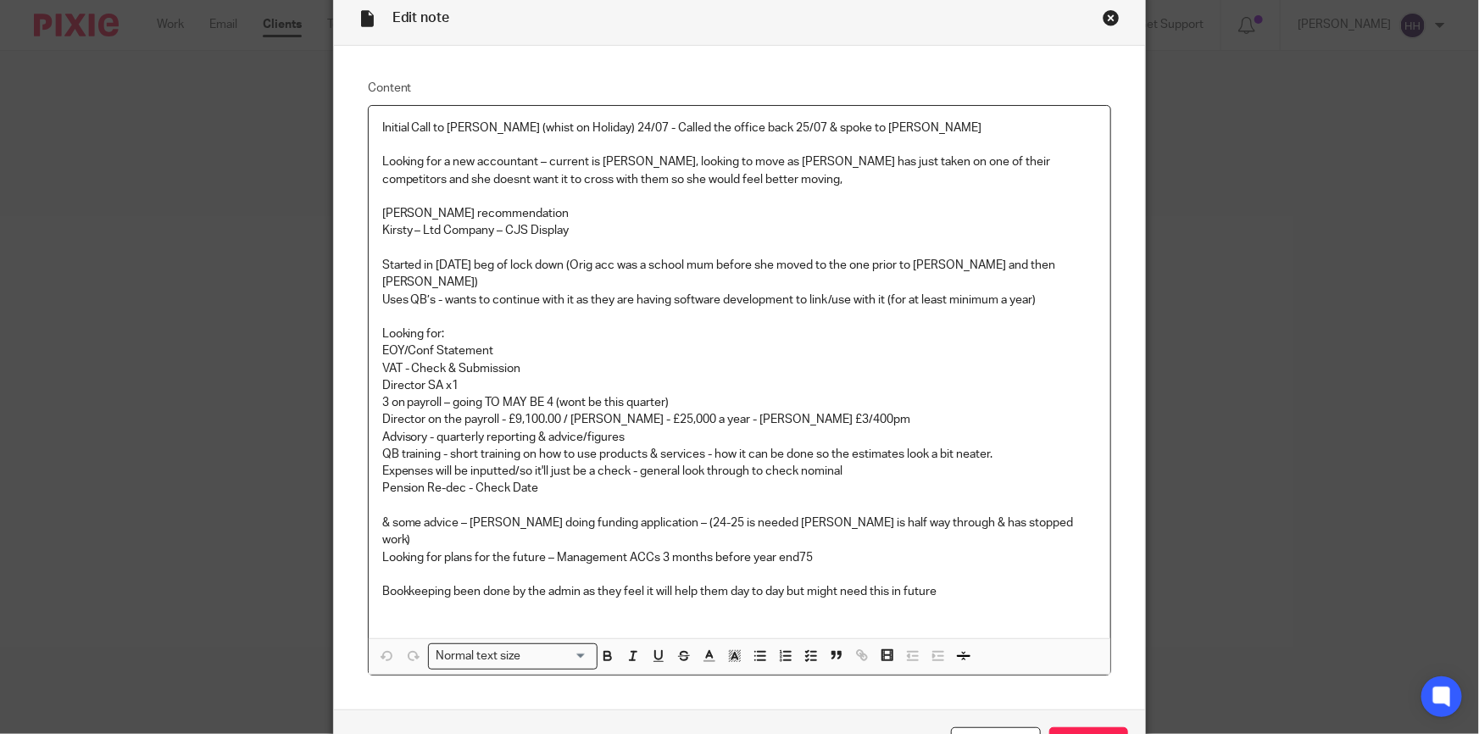
scroll to position [153, 0]
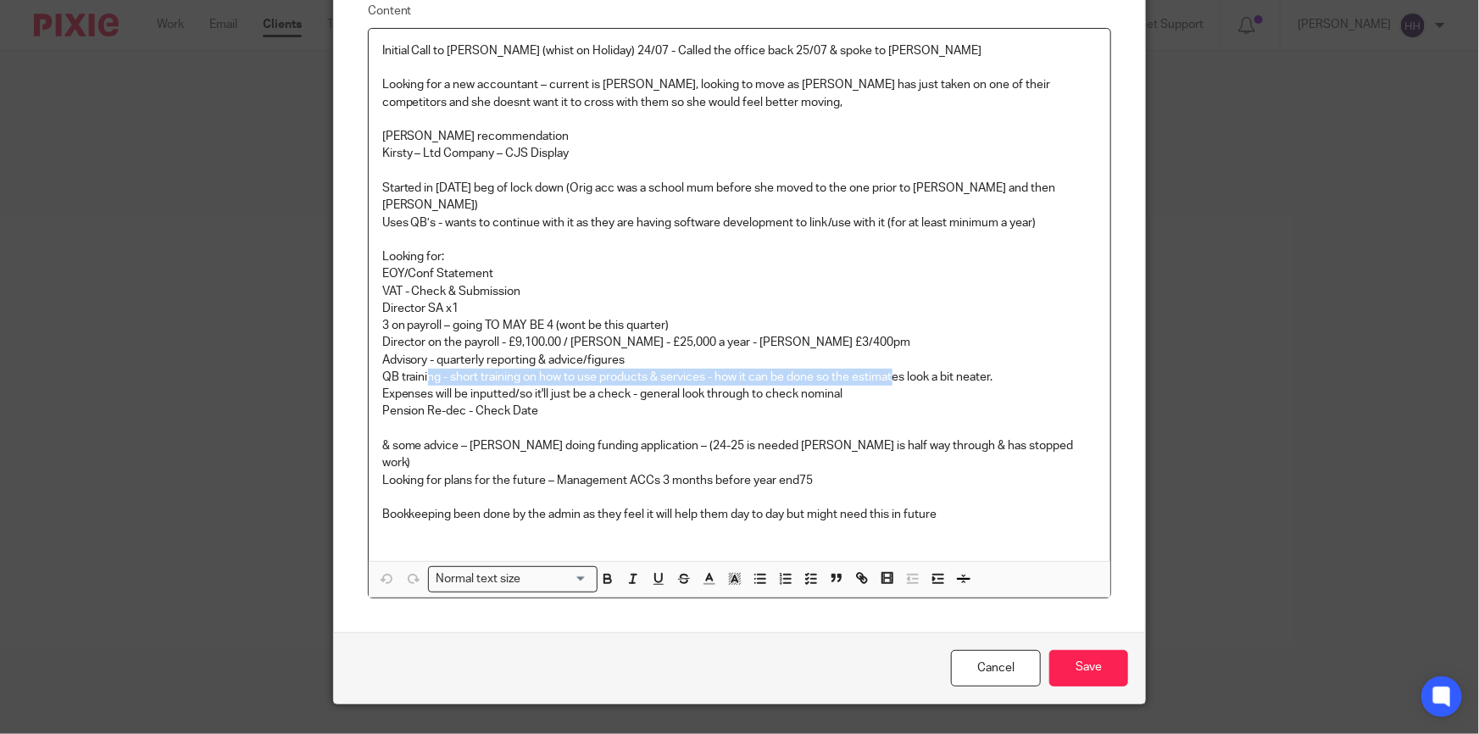
drag, startPoint x: 431, startPoint y: 359, endPoint x: 910, endPoint y: 360, distance: 478.9
click at [894, 369] on p "QB training - short training on how to use products & services - how it can be …" at bounding box center [739, 377] width 715 height 17
click at [917, 369] on p "QB training - short training on how to use products & services - how it can be …" at bounding box center [739, 377] width 715 height 17
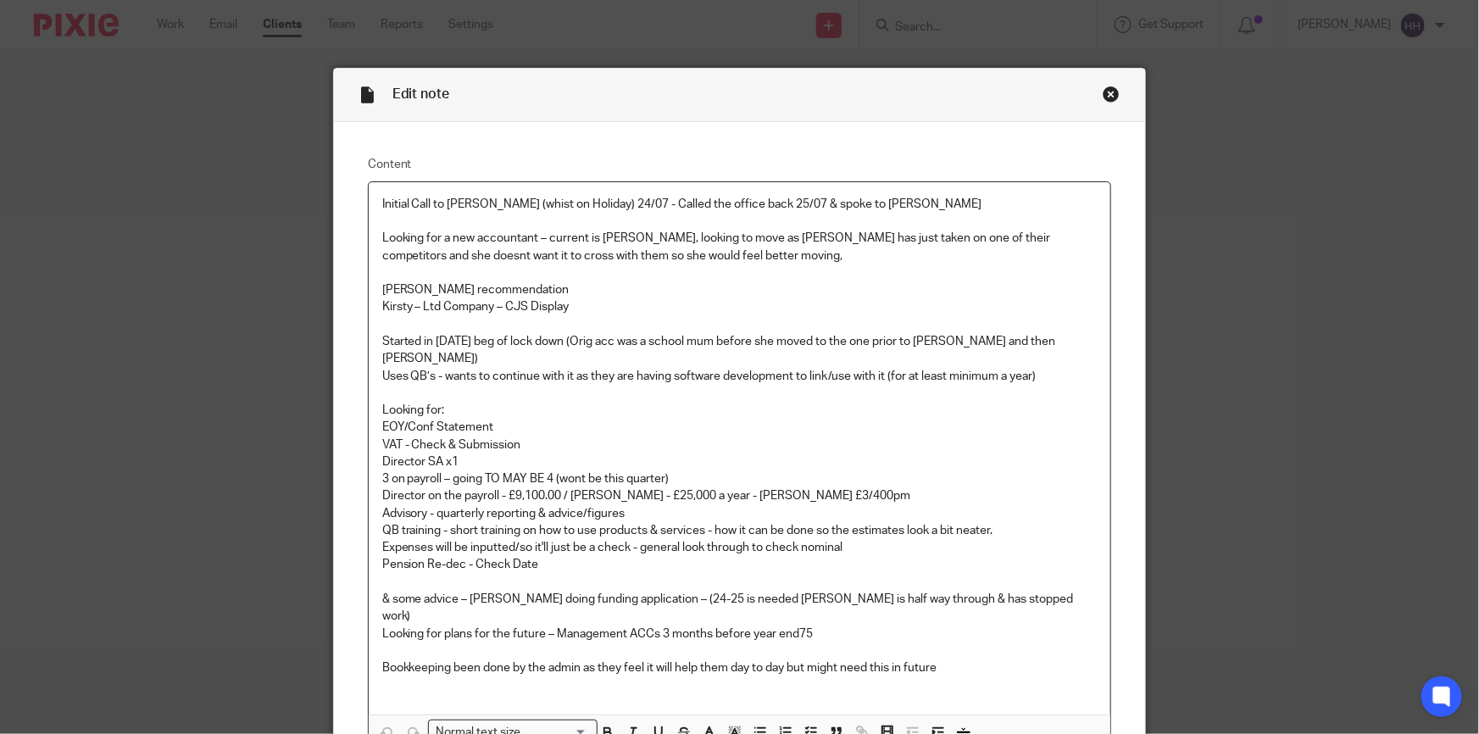
click at [1106, 94] on div "Close this dialog window" at bounding box center [1111, 94] width 17 height 17
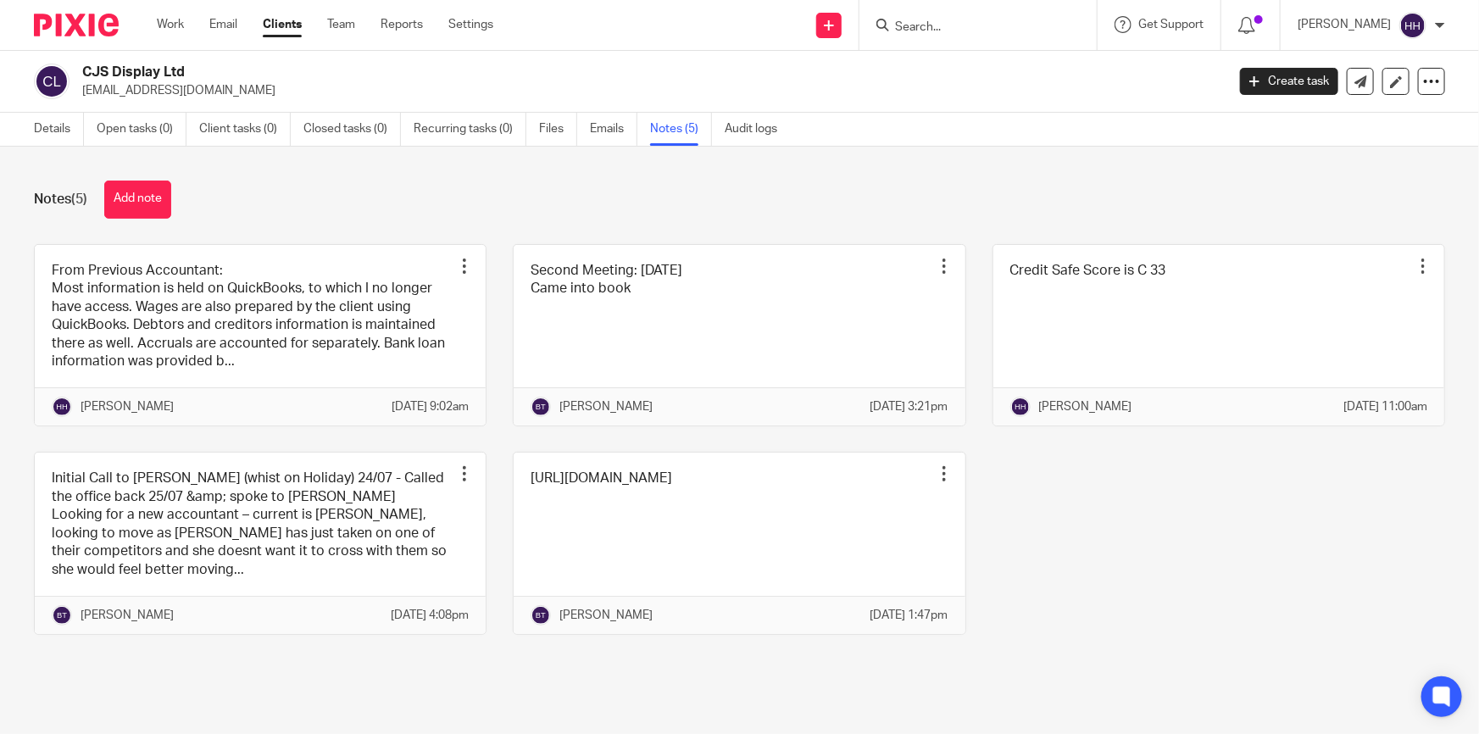
click at [601, 134] on link "Emails" at bounding box center [613, 129] width 47 height 33
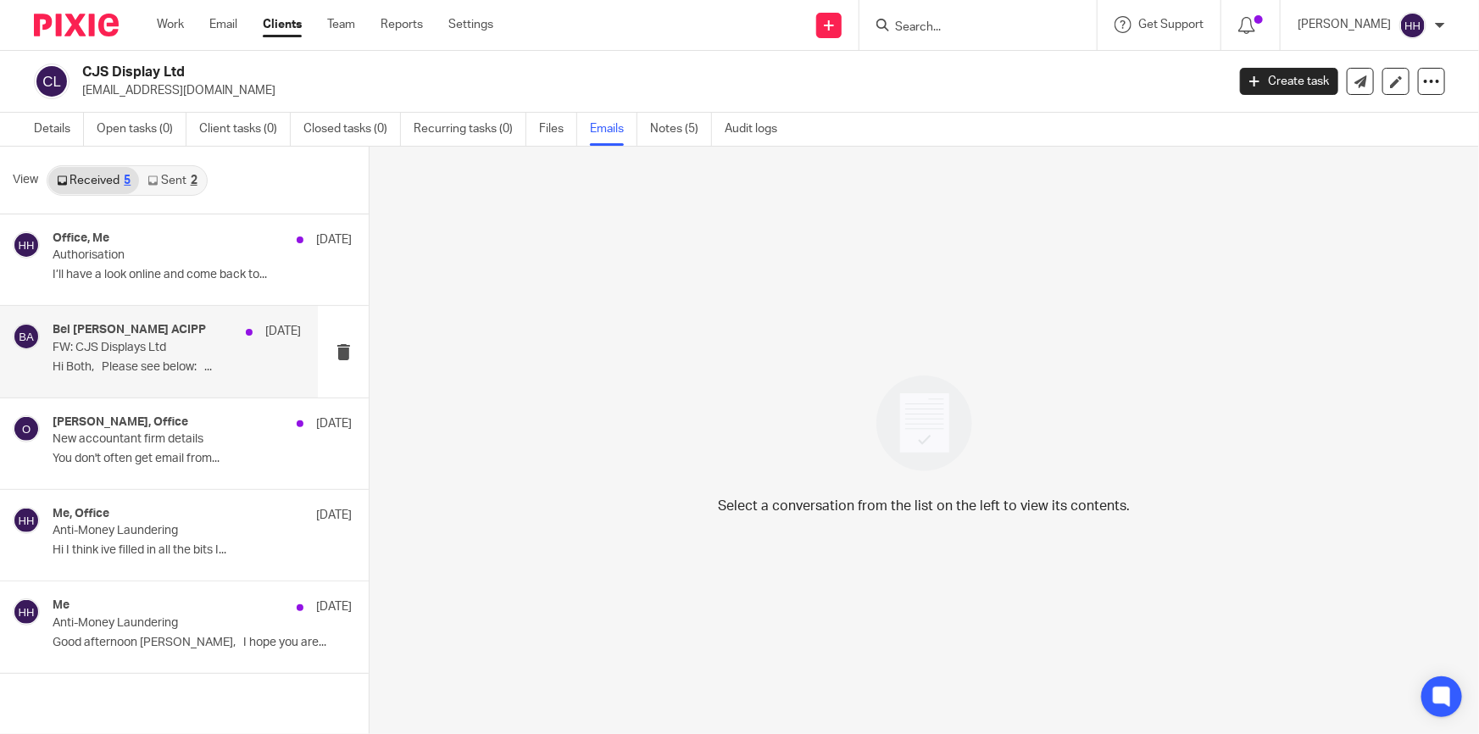
click at [134, 358] on div "Bel [PERSON_NAME] ACIPP [DATE] FW: CJS Displays Ltd Hi Both, Please see below: …" at bounding box center [177, 351] width 248 height 57
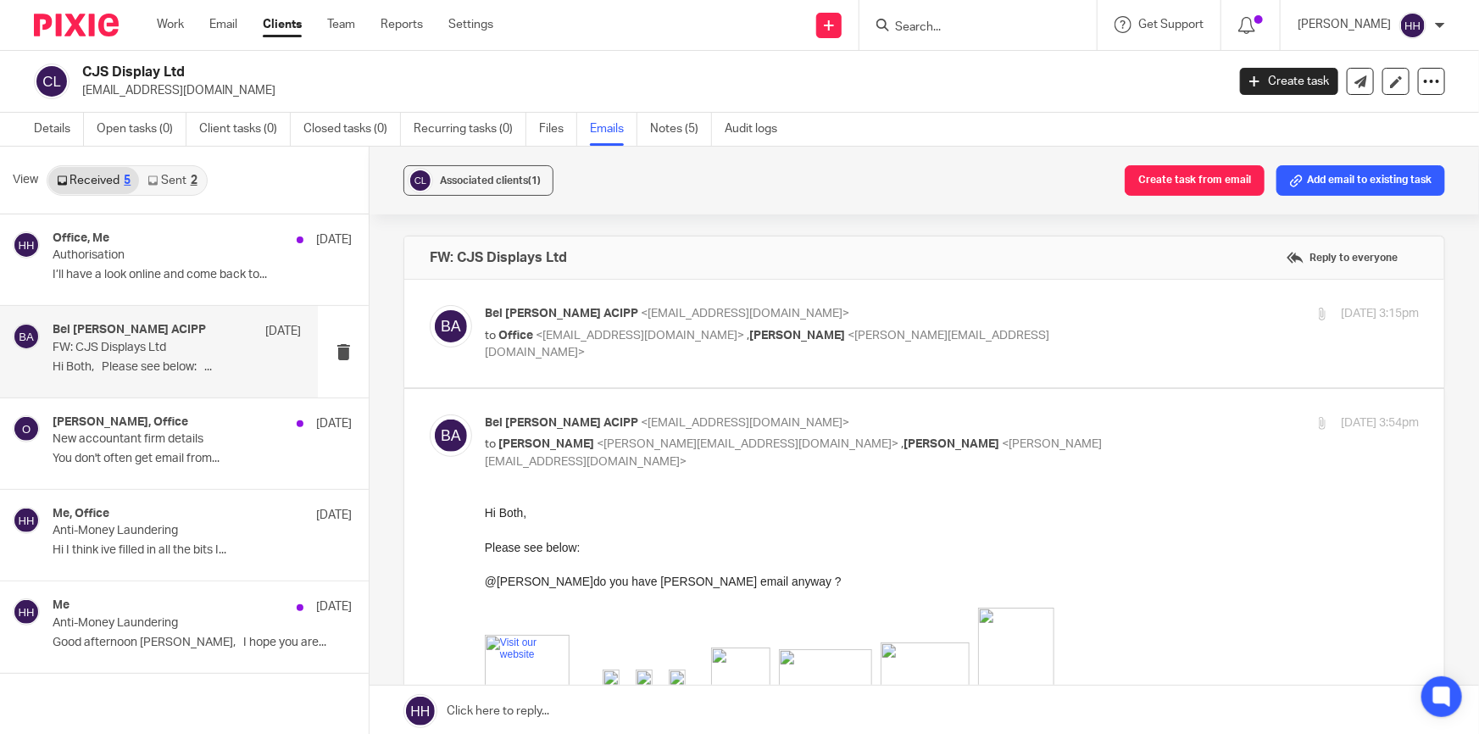
click at [1008, 327] on p "to Office <[EMAIL_ADDRESS][DOMAIN_NAME]> , [PERSON_NAME] <[EMAIL_ADDRESS][DOMAI…" at bounding box center [796, 344] width 623 height 35
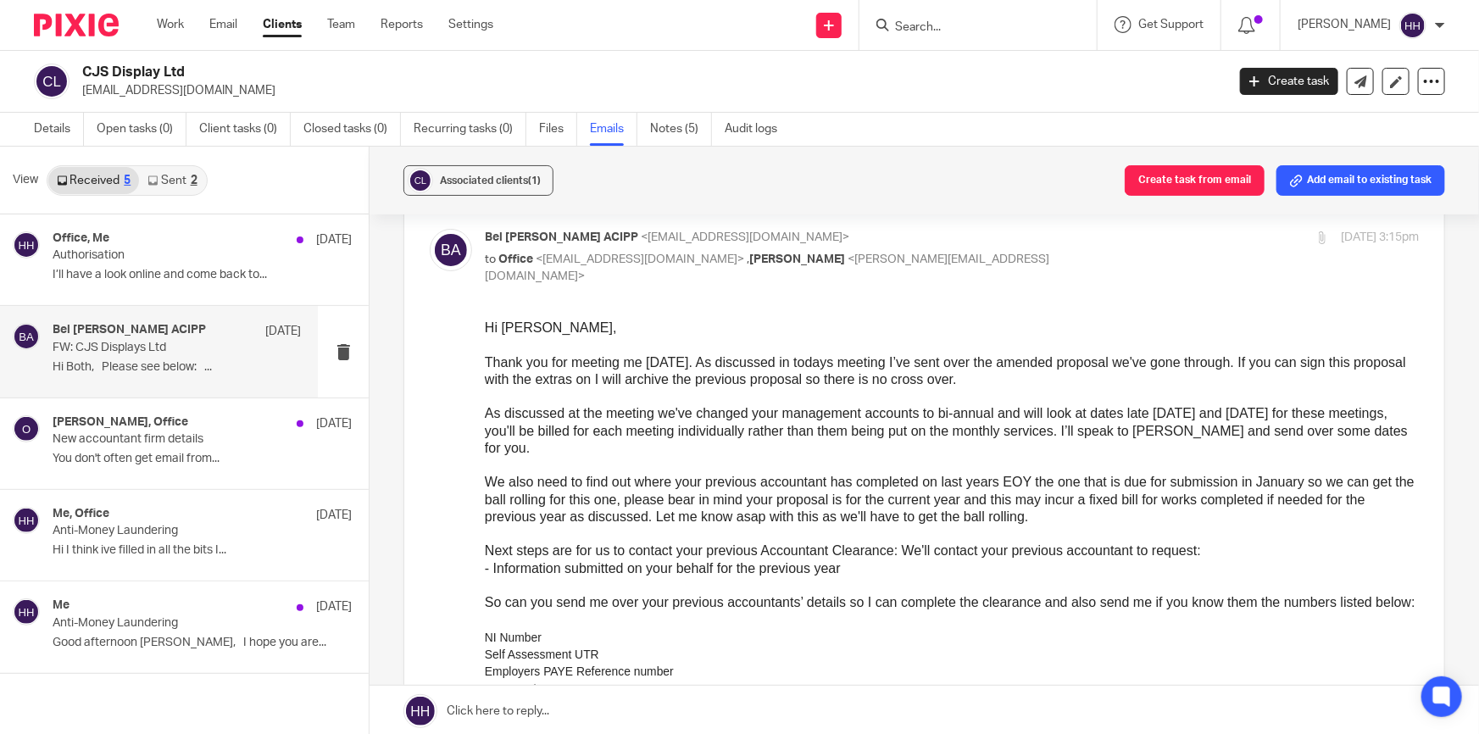
scroll to position [153, 0]
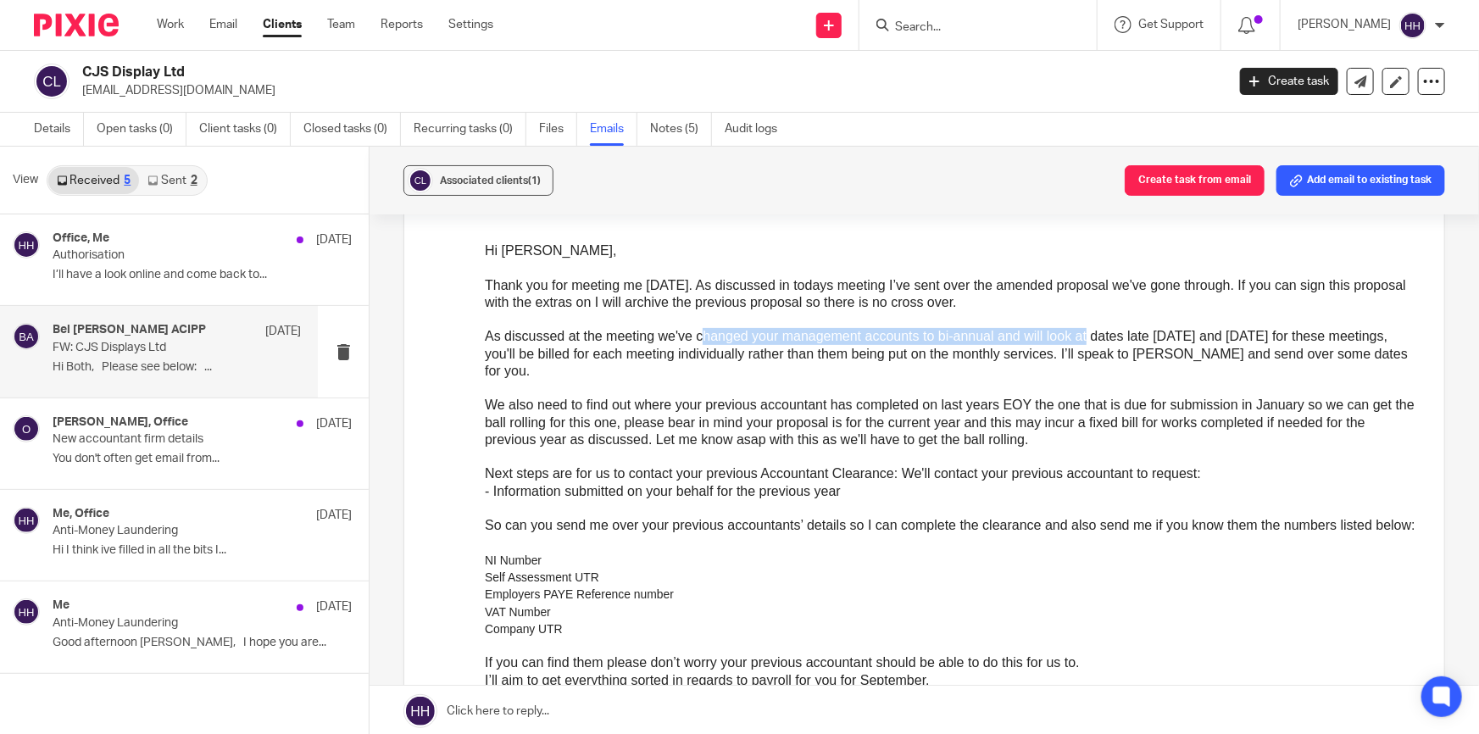
drag, startPoint x: 901, startPoint y: 342, endPoint x: 1086, endPoint y: 329, distance: 185.2
click at [1086, 329] on span "As discussed at the meeting we've changed your management accounts to bi-annual…" at bounding box center [946, 352] width 923 height 49
click at [1133, 329] on span "As discussed at the meeting we've changed your management accounts to bi-annual…" at bounding box center [946, 352] width 923 height 49
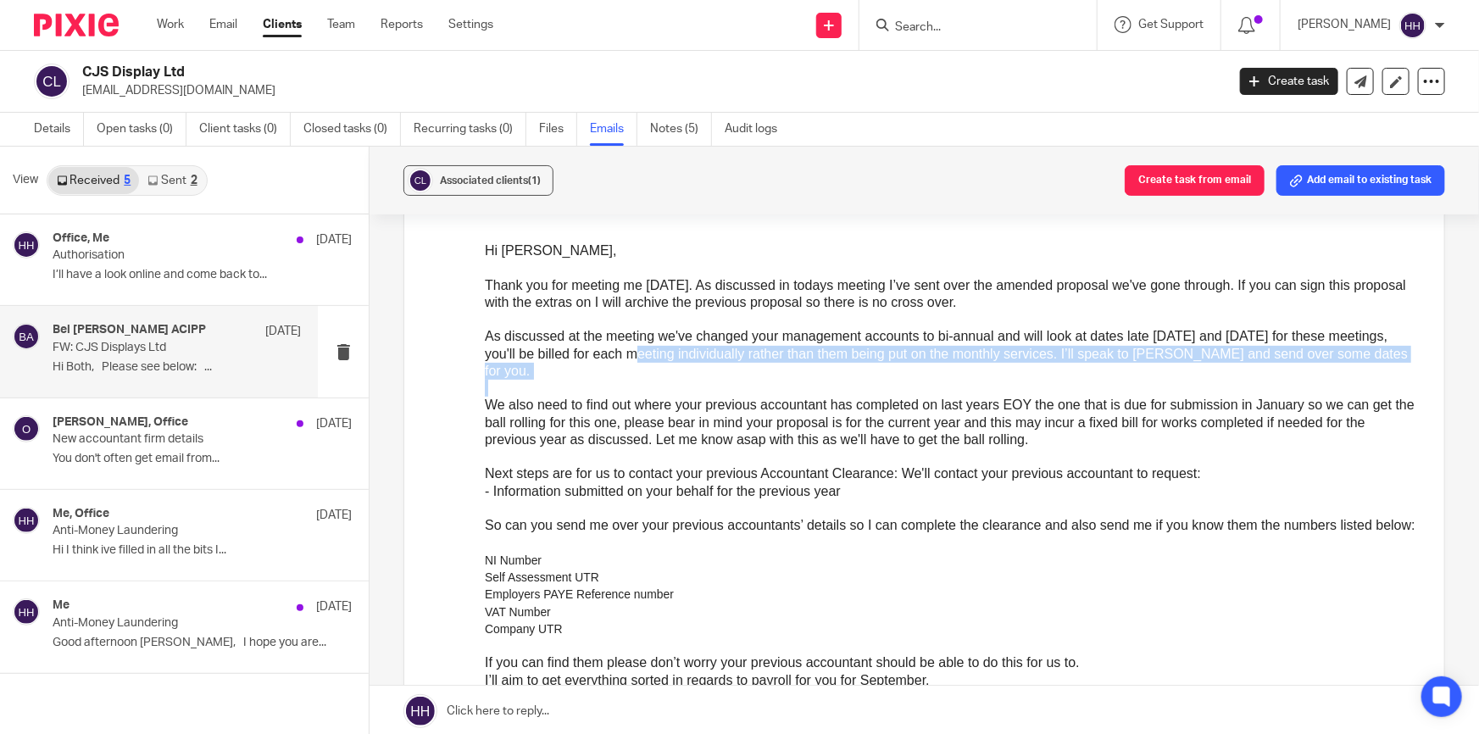
drag, startPoint x: 649, startPoint y: 349, endPoint x: 1264, endPoint y: 389, distance: 615.9
click at [1294, 382] on div "Hi Kirstie, Thank you for meeting me today. As discussed in todays meeting I’ve…" at bounding box center [952, 482] width 934 height 481
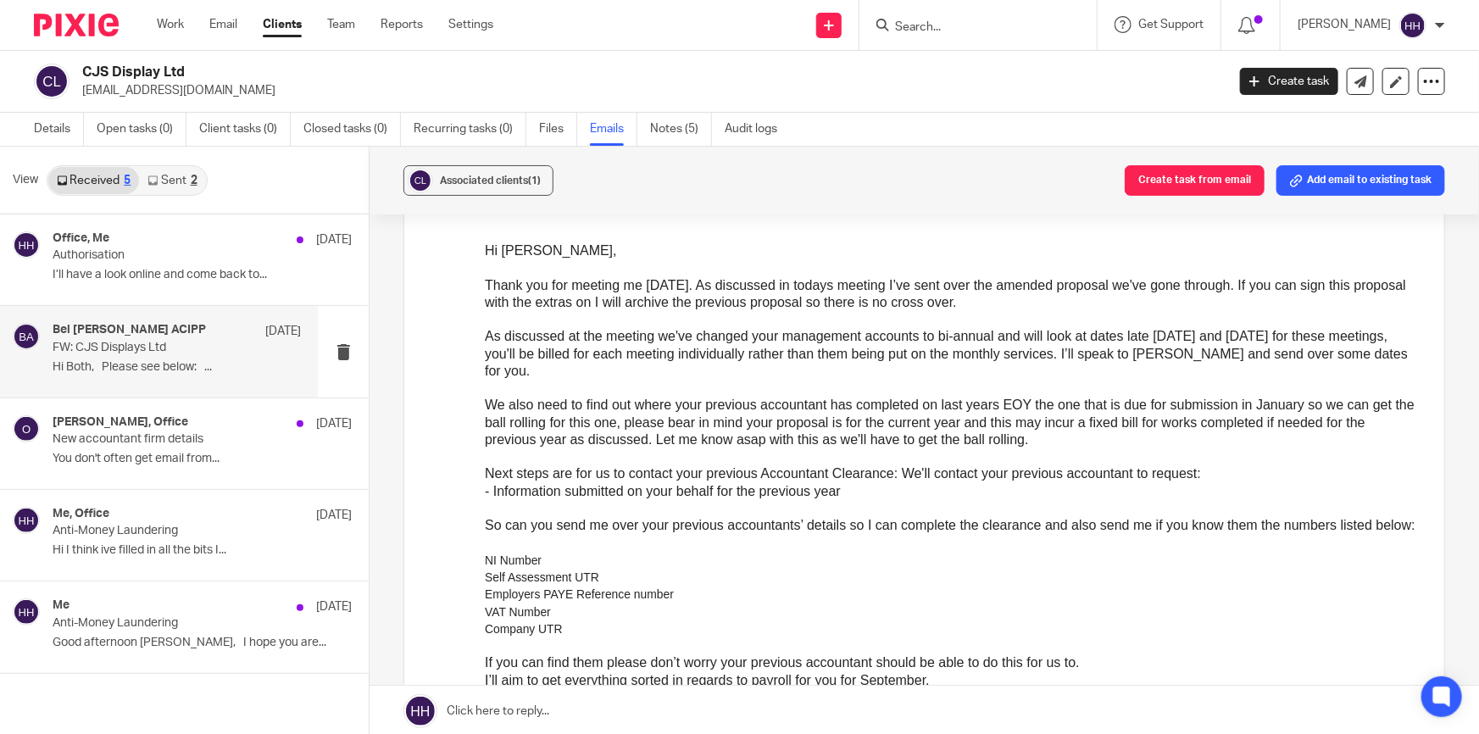
click at [866, 403] on span "We also need to find out where your previous accountant has completed on last y…" at bounding box center [950, 421] width 930 height 49
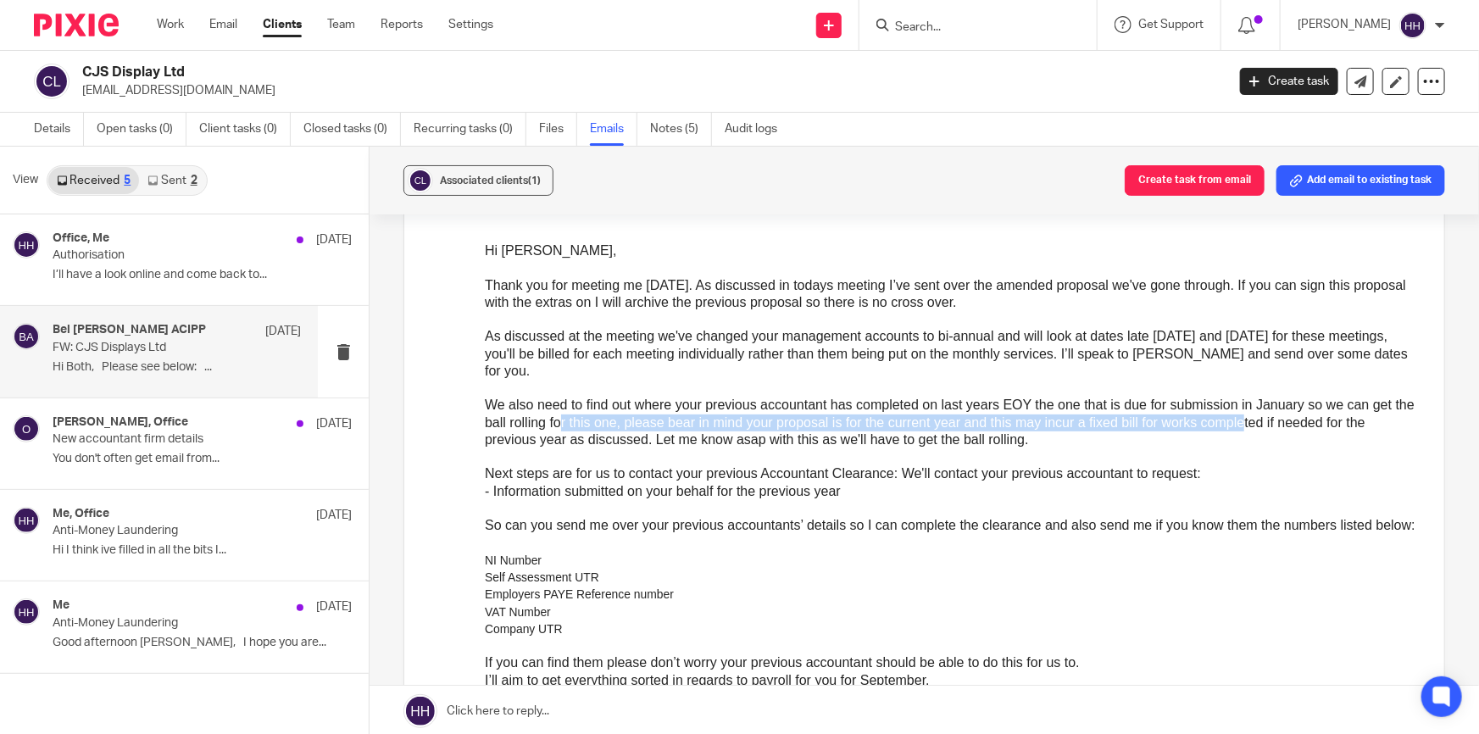
drag, startPoint x: 715, startPoint y: 421, endPoint x: 1273, endPoint y: 418, distance: 557.8
click at [1273, 418] on span "We also need to find out where your previous accountant has completed on last y…" at bounding box center [950, 421] width 930 height 49
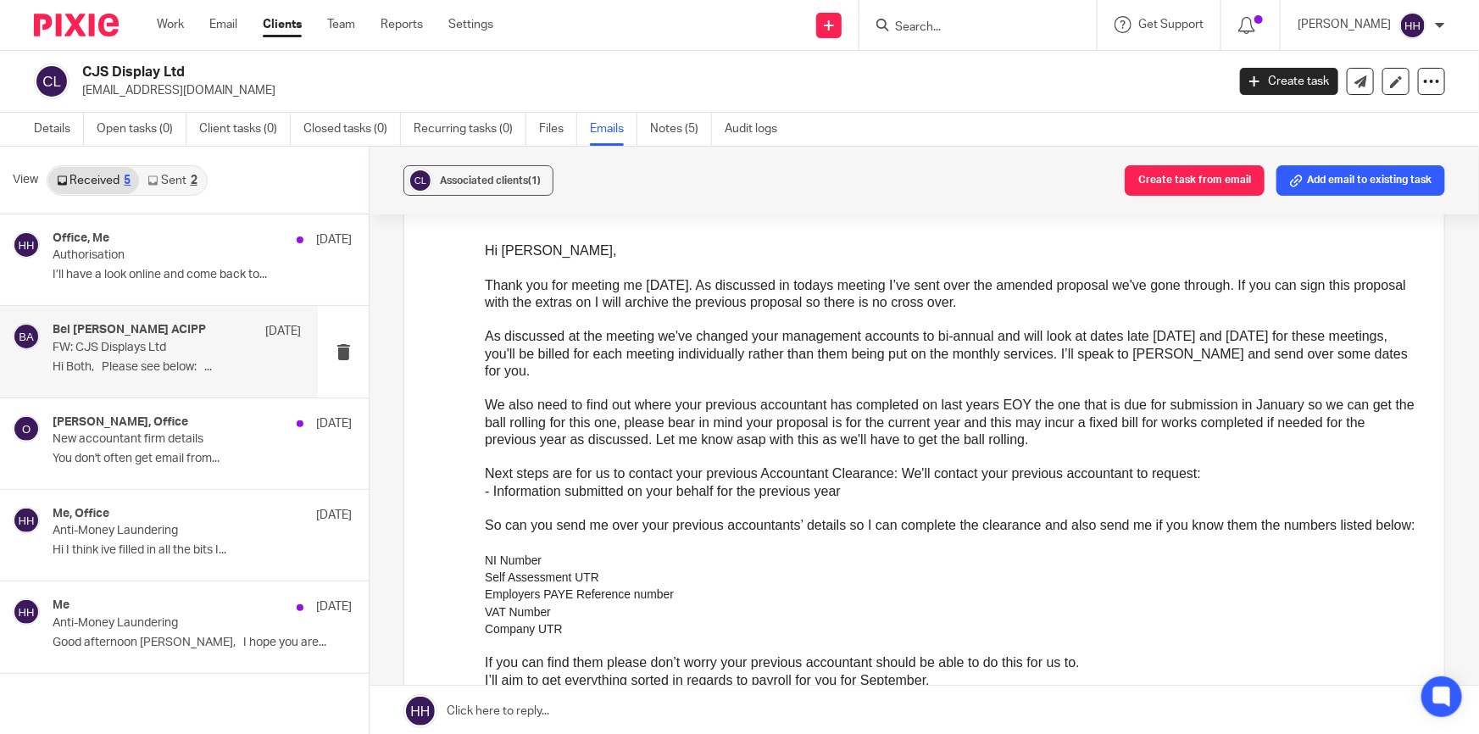
click at [1282, 416] on span "We also need to find out where your previous accountant has completed on last y…" at bounding box center [950, 421] width 930 height 49
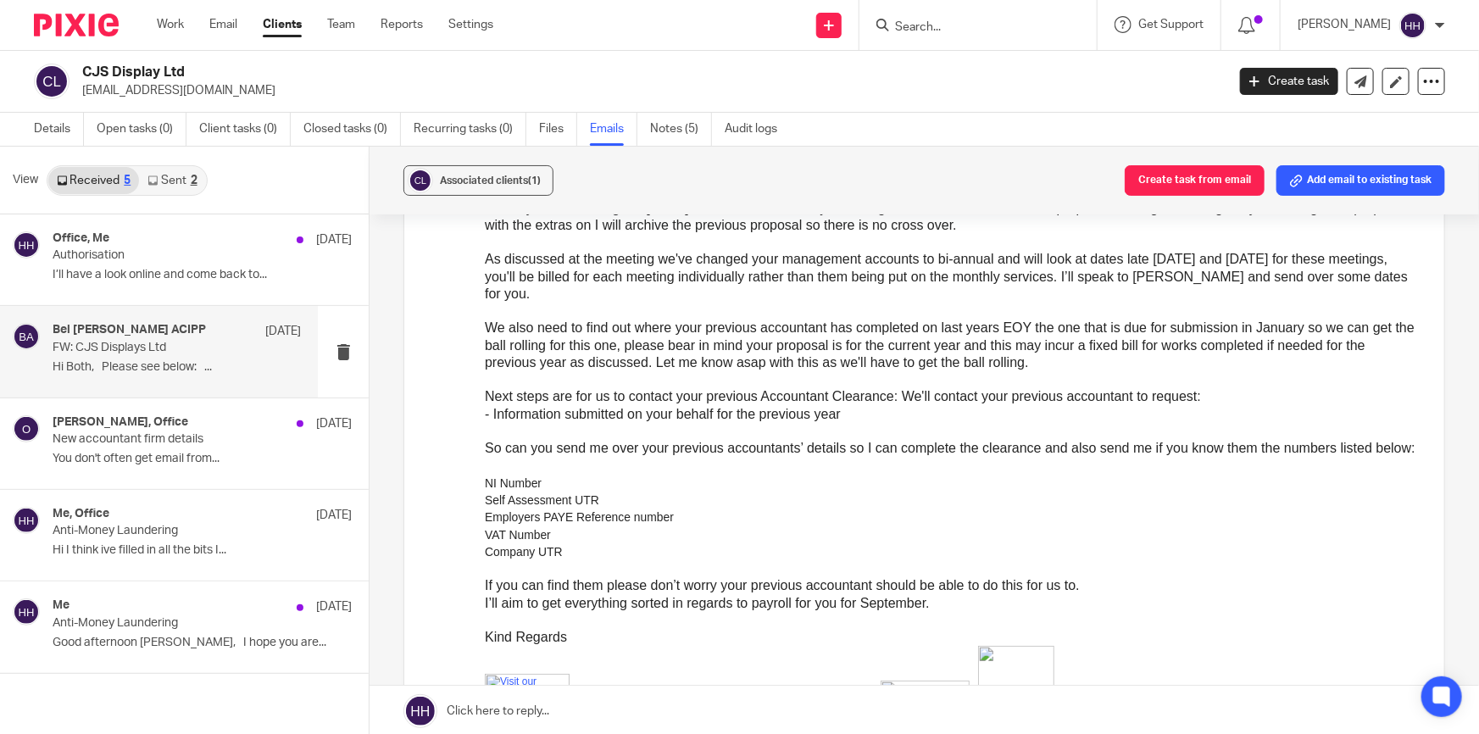
scroll to position [308, 0]
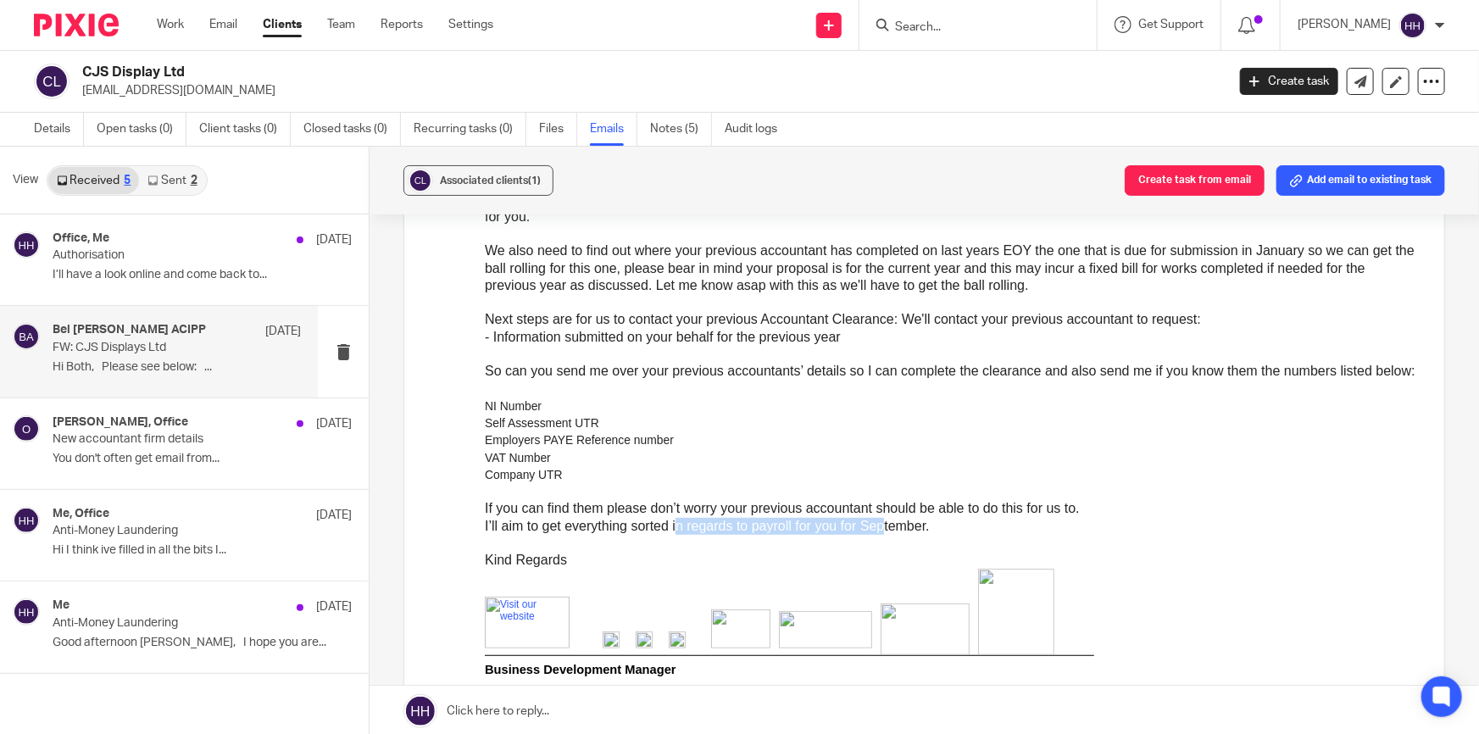
drag, startPoint x: 687, startPoint y: 542, endPoint x: 889, endPoint y: 536, distance: 202.7
click at [889, 532] on span "I’ll aim to get everything sorted in regards to payroll for you for September." at bounding box center [707, 525] width 445 height 14
click at [896, 532] on span "I’ll aim to get everything sorted in regards to payroll for you for September." at bounding box center [707, 525] width 445 height 14
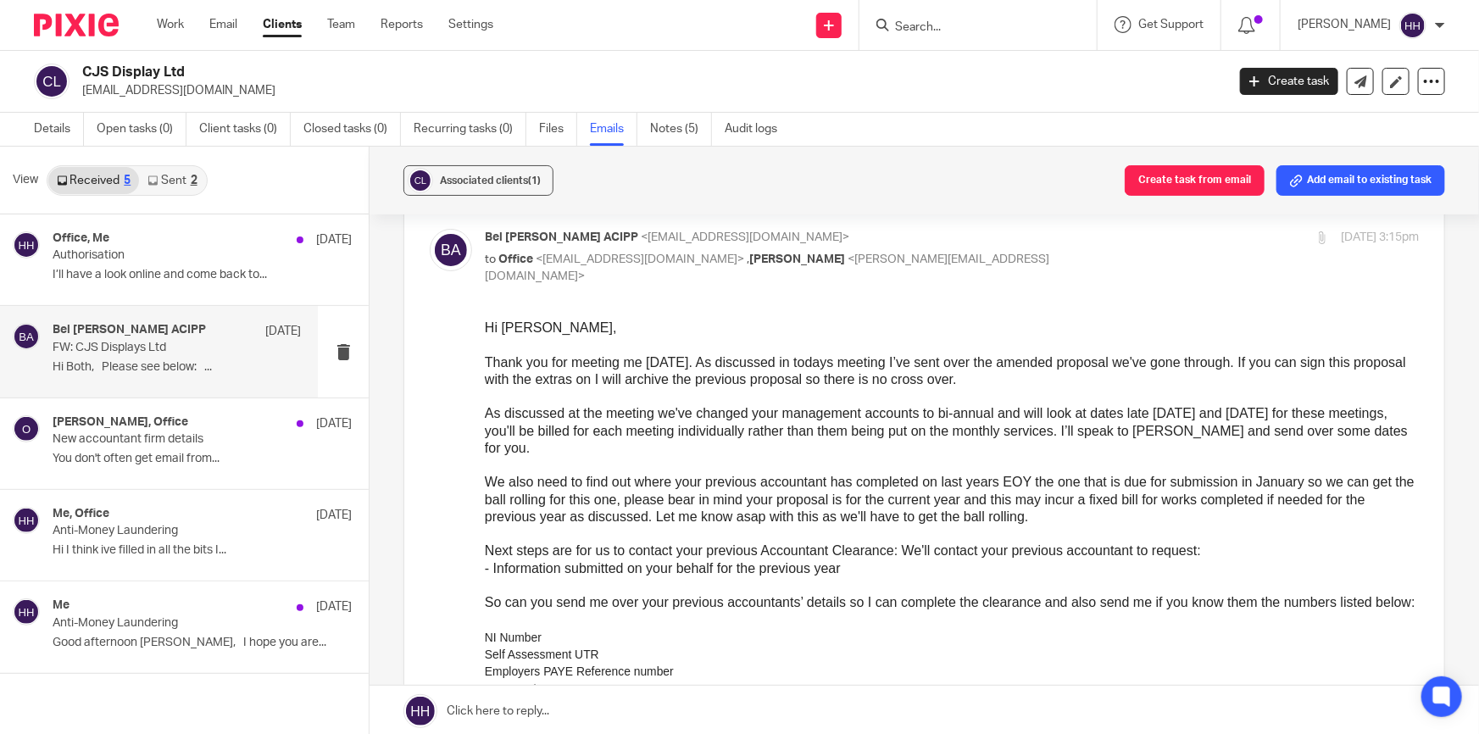
scroll to position [0, 0]
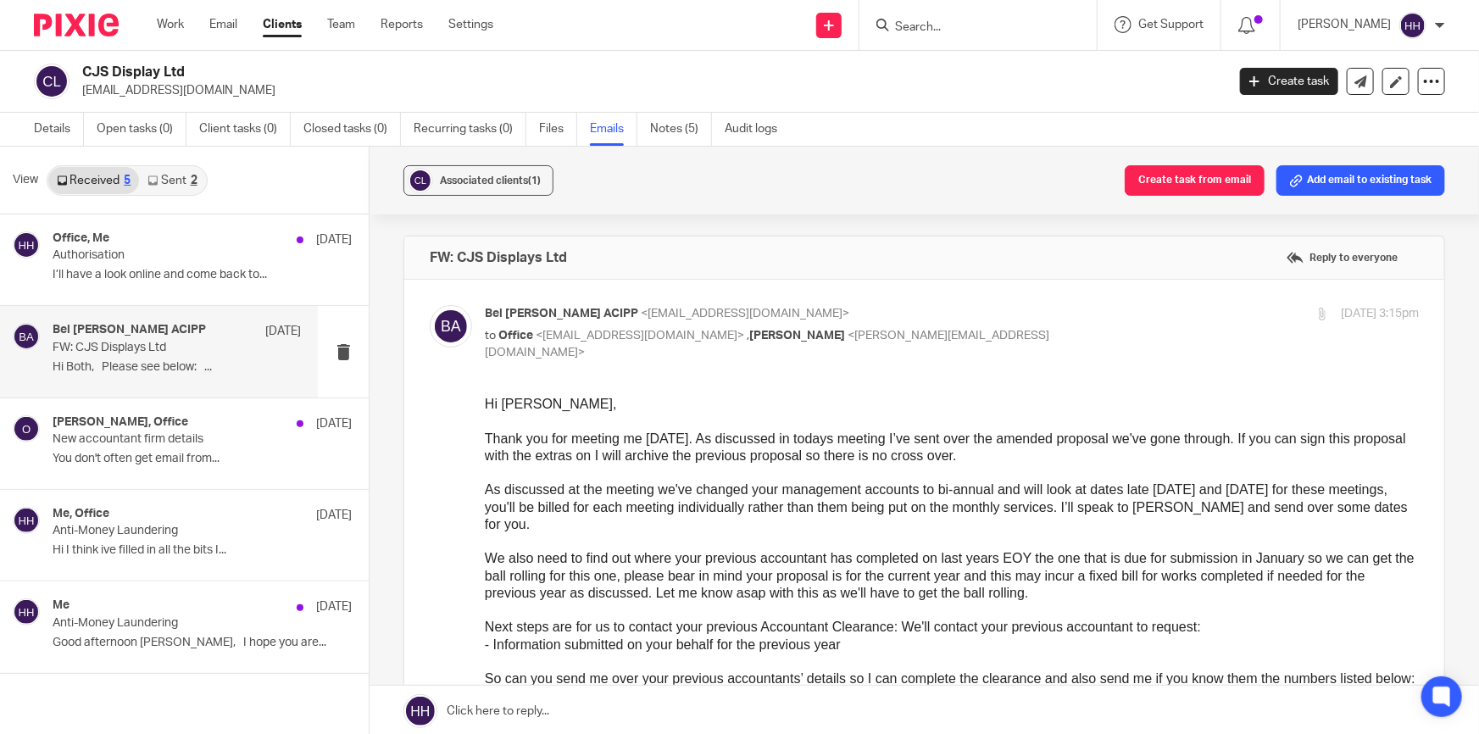
click at [969, 327] on p "to Office <office@cjsdisplay.co.uk> , Liz Turpin <liz@turpinaccounting.co.uk>" at bounding box center [796, 344] width 623 height 35
checkbox input "false"
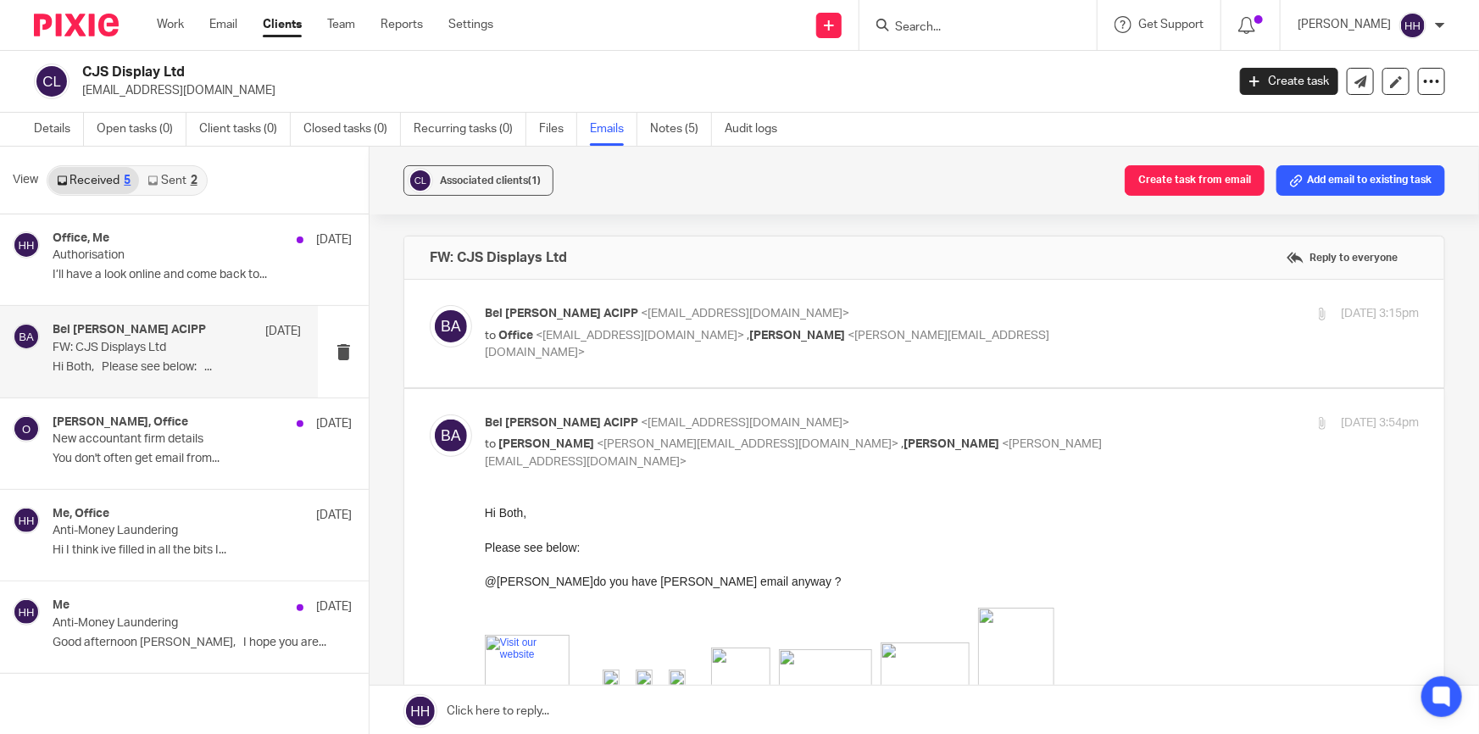
click at [1071, 445] on p "to Hannah Hart <hannah@turpinaccounting.co.uk> , Liz Turpin <liz@turpinaccounti…" at bounding box center [796, 453] width 623 height 35
checkbox input "false"
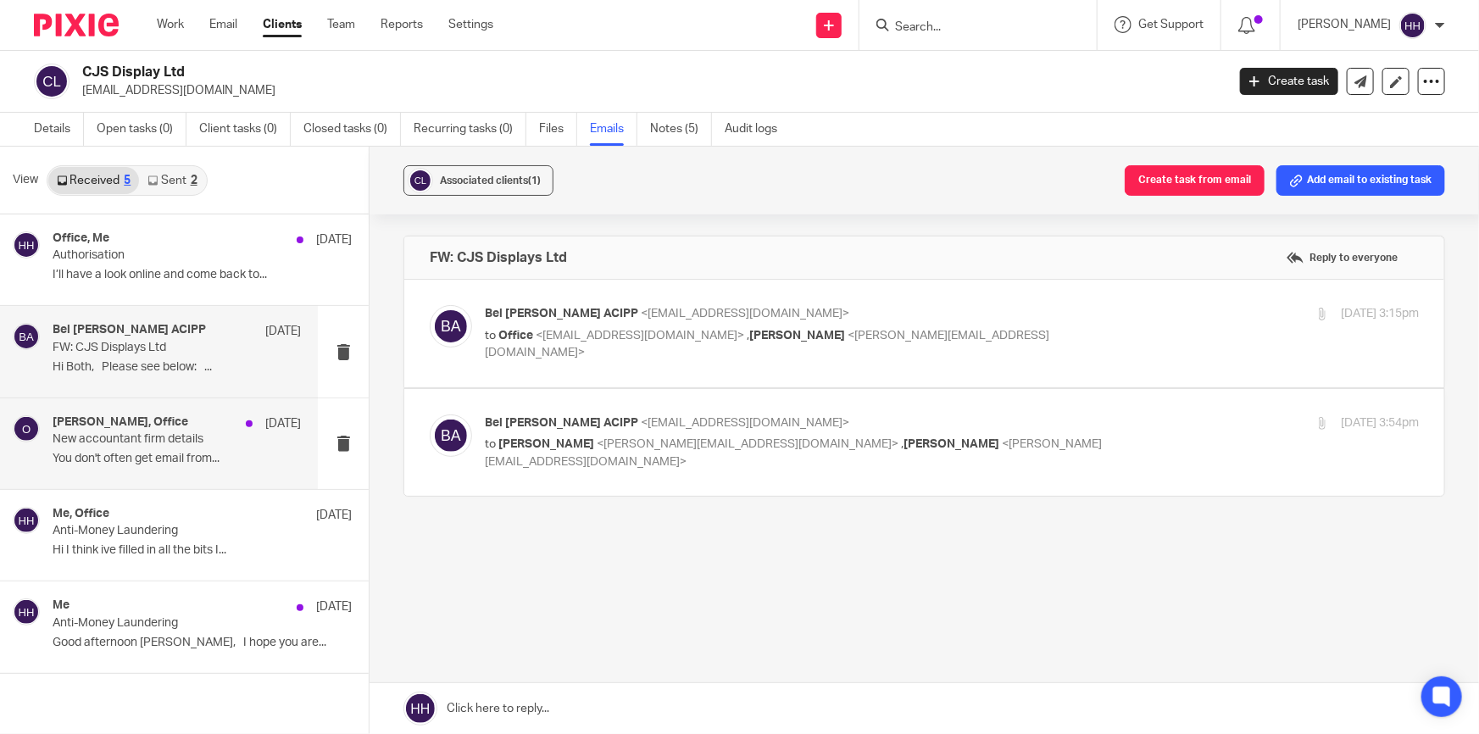
click at [148, 440] on p "New accountant firm details" at bounding box center [152, 439] width 199 height 14
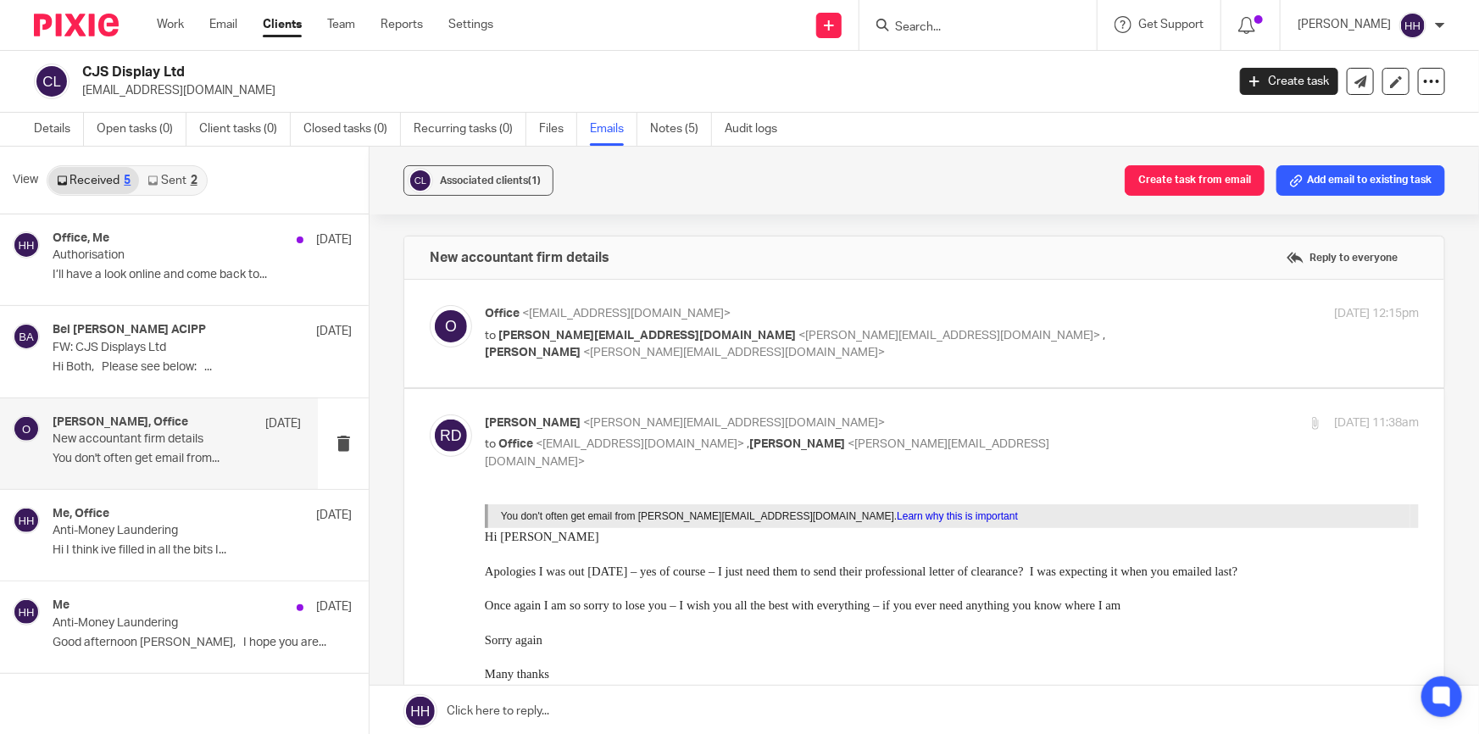
scroll to position [76, 0]
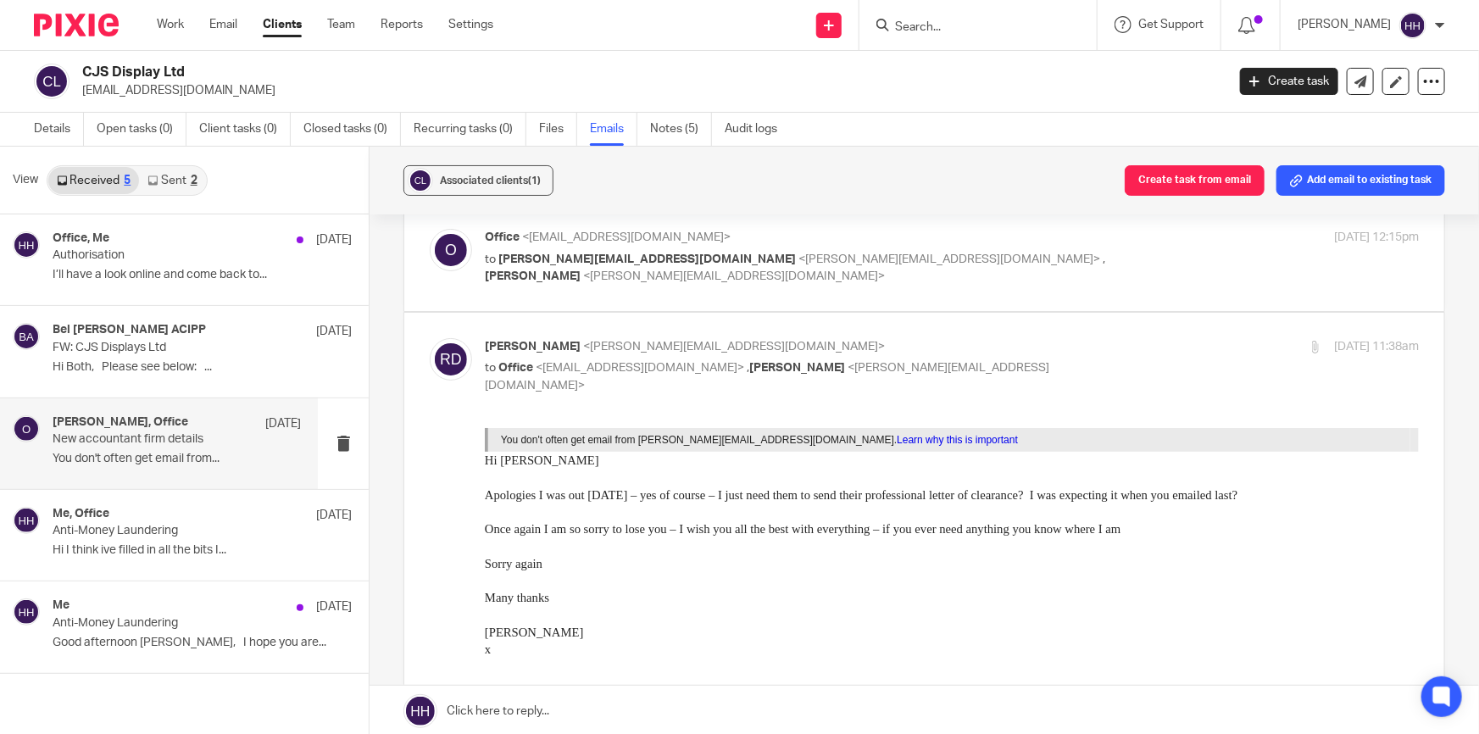
click at [1037, 244] on p "Office <office@cjsdisplay.co.uk>" at bounding box center [796, 238] width 623 height 18
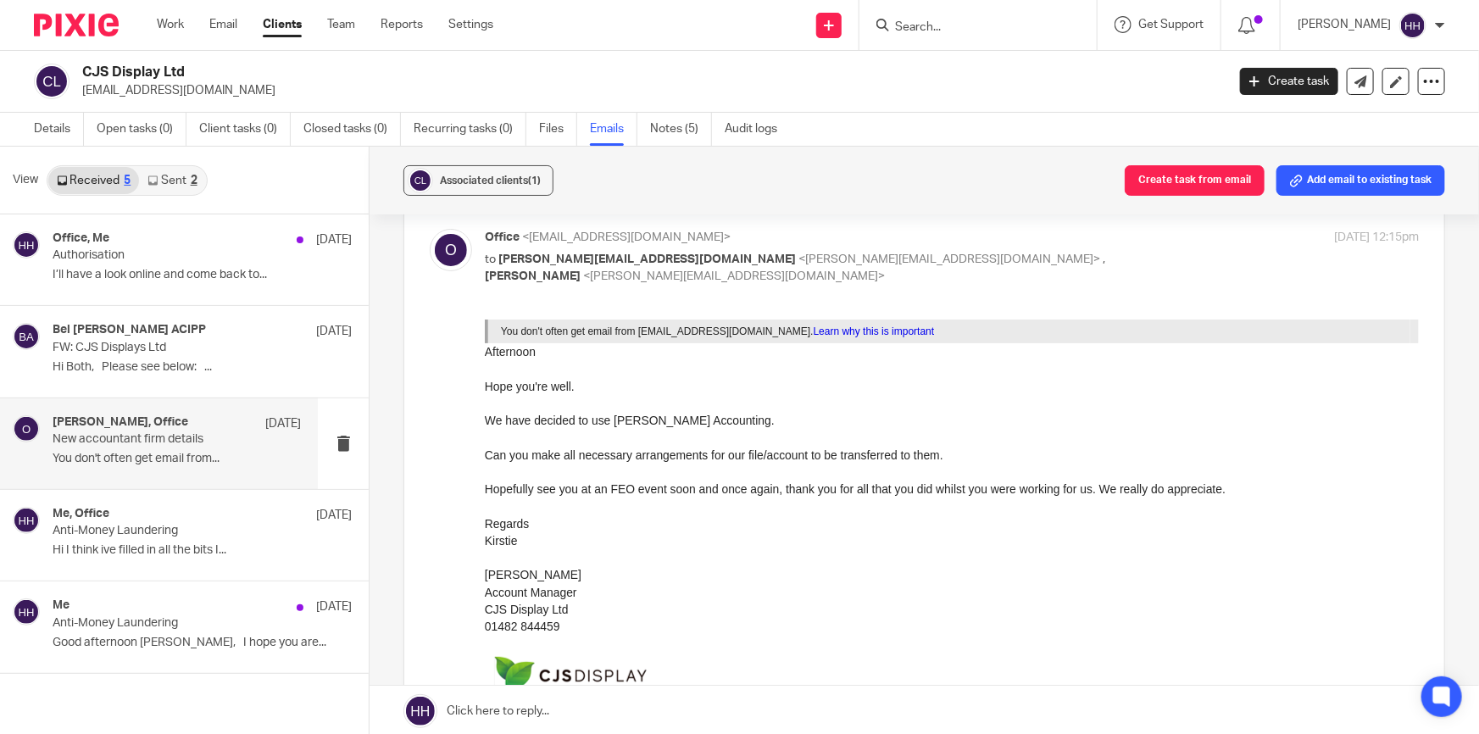
scroll to position [0, 0]
click at [1038, 244] on p "Office <office@cjsdisplay.co.uk>" at bounding box center [796, 238] width 623 height 18
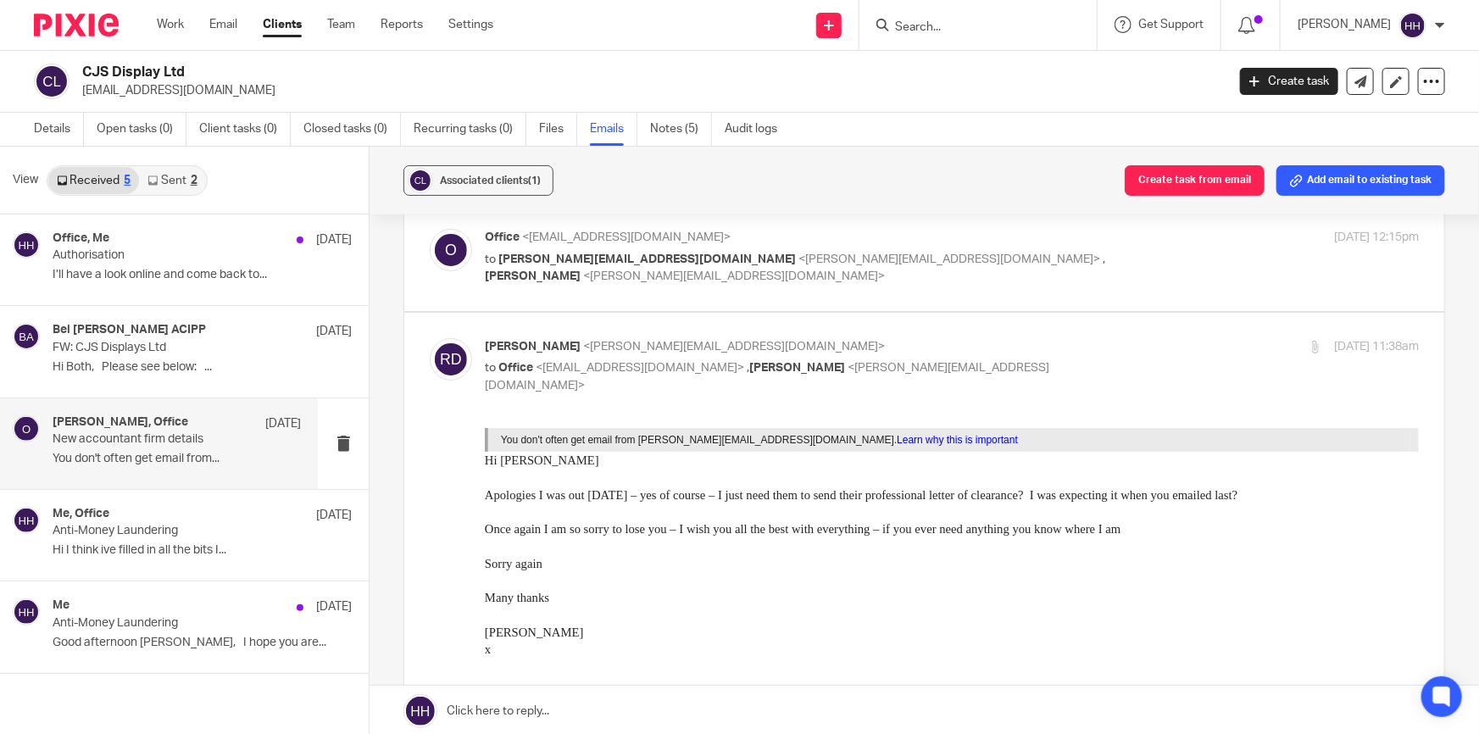
click at [1038, 244] on p "Office <office@cjsdisplay.co.uk>" at bounding box center [796, 238] width 623 height 18
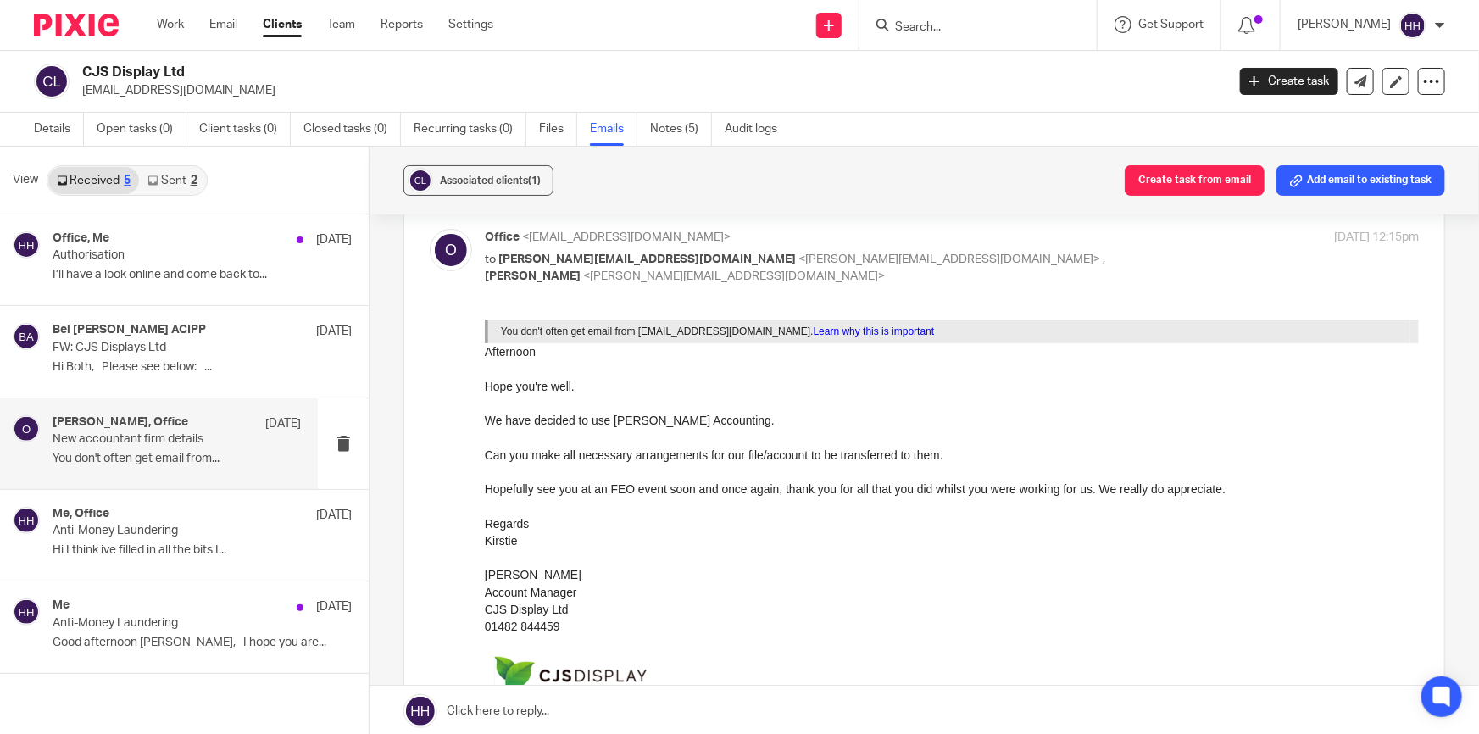
click at [1038, 244] on p "Office <office@cjsdisplay.co.uk>" at bounding box center [796, 238] width 623 height 18
checkbox input "false"
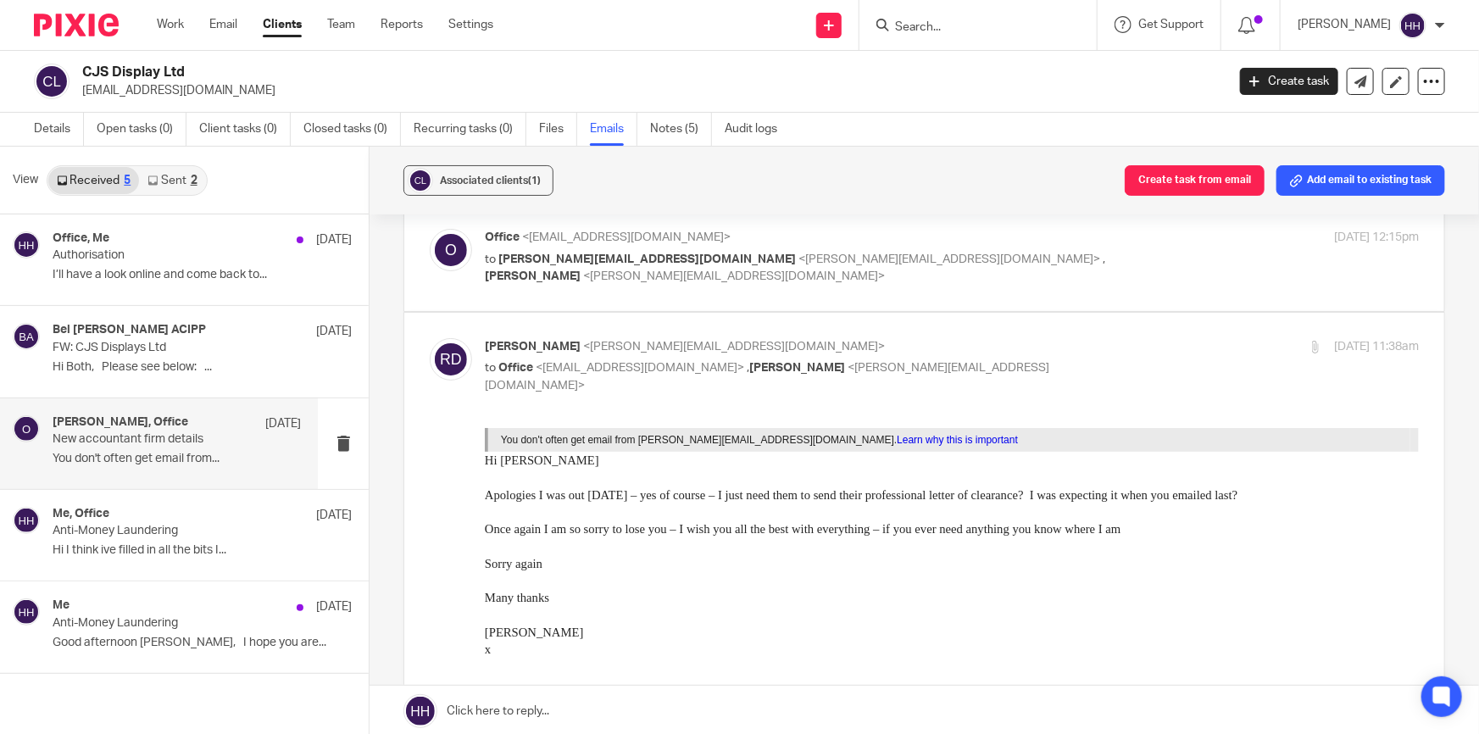
click at [1049, 349] on p "Rebecca Dymond <rebecca@dymondaccountants.co.uk>" at bounding box center [796, 347] width 623 height 18
checkbox input "false"
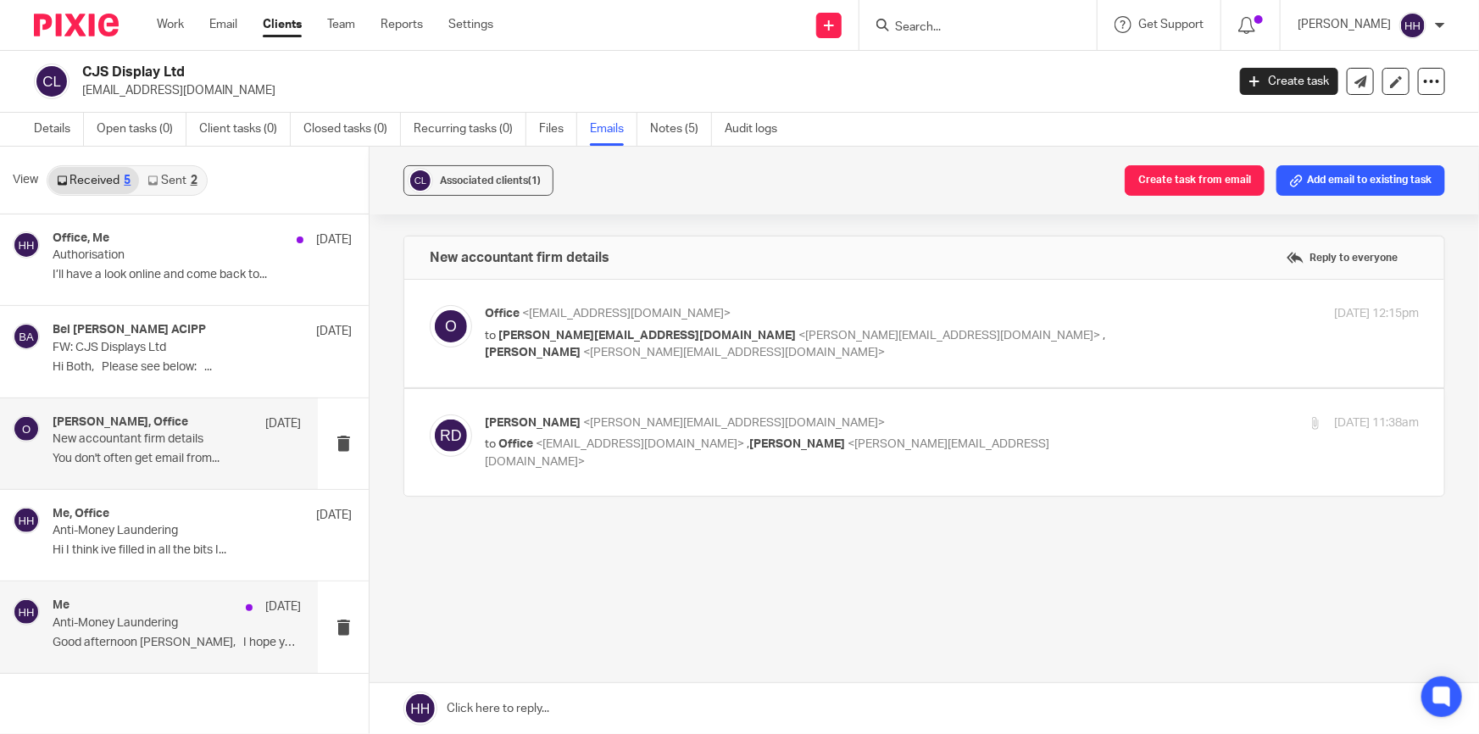
click at [136, 630] on div "Me 6 Aug Anti-Money Laundering Good afternoon Kirstie, I hope you are..." at bounding box center [177, 626] width 248 height 57
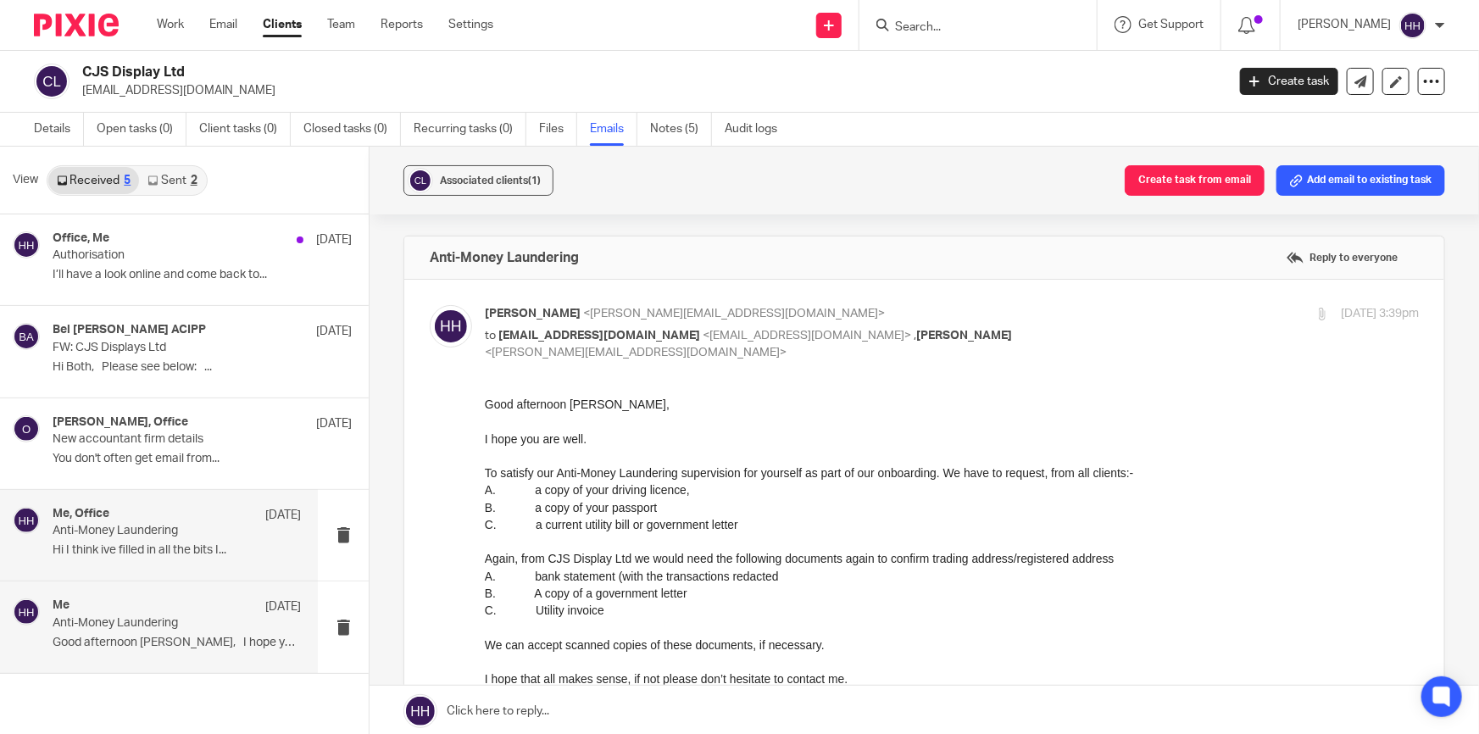
click at [213, 546] on p "Hi I think ive filled in all the bits I..." at bounding box center [177, 550] width 248 height 14
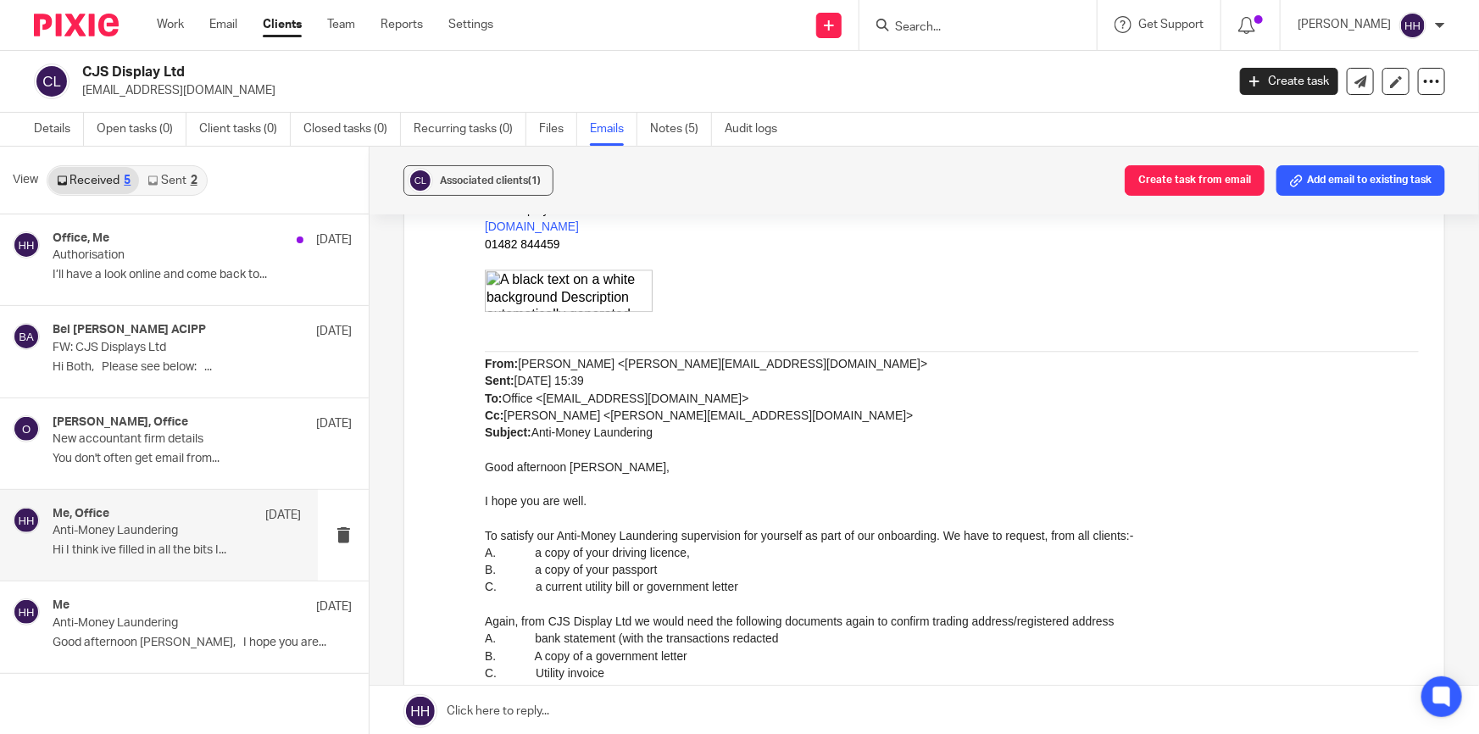
scroll to position [1996, 0]
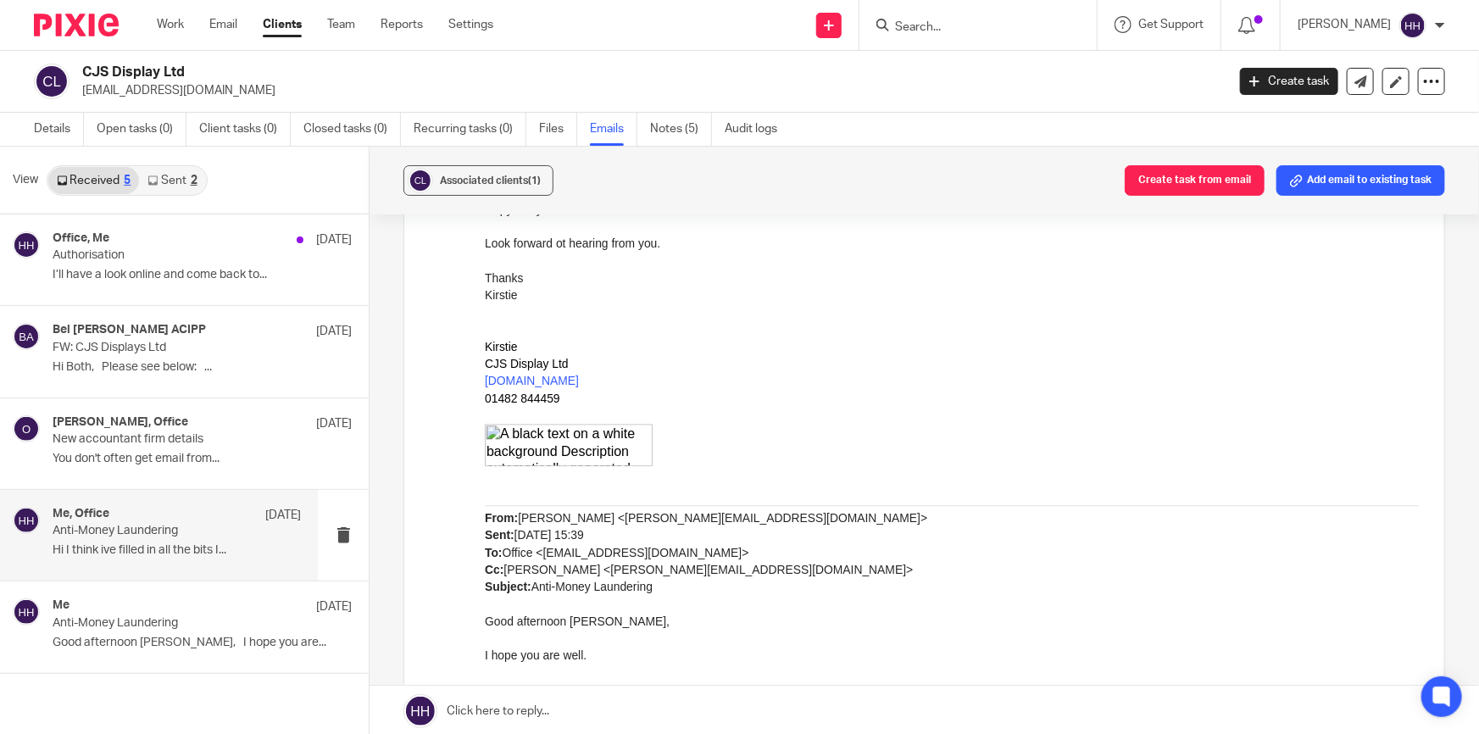
click at [281, 20] on link "Clients" at bounding box center [282, 24] width 39 height 17
